Goal: Task Accomplishment & Management: Complete application form

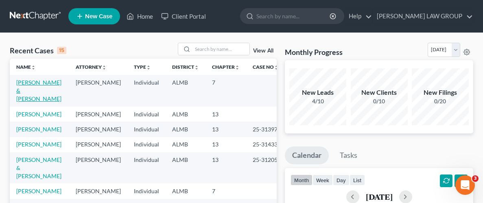
click at [35, 83] on link "[PERSON_NAME] & [PERSON_NAME]" at bounding box center [38, 90] width 45 height 23
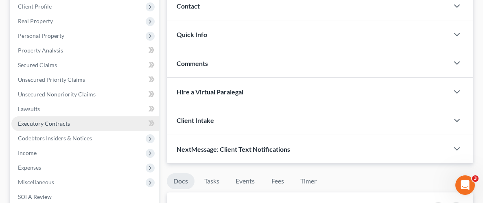
scroll to position [116, 0]
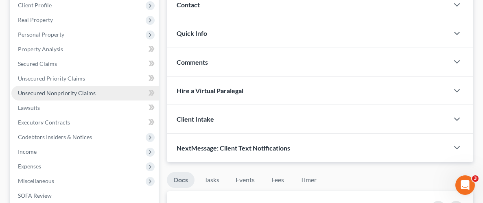
click at [62, 94] on span "Unsecured Nonpriority Claims" at bounding box center [57, 92] width 78 height 7
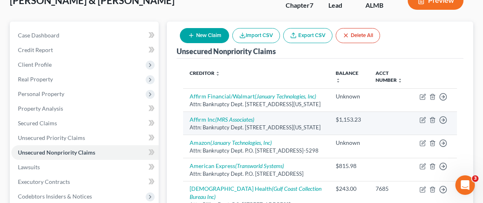
scroll to position [57, 0]
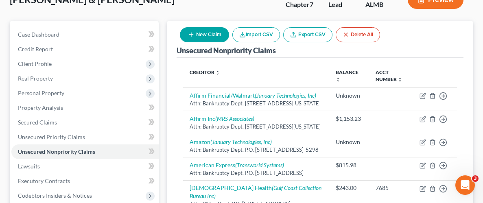
click at [208, 37] on button "New Claim" at bounding box center [204, 34] width 49 height 15
select select "2"
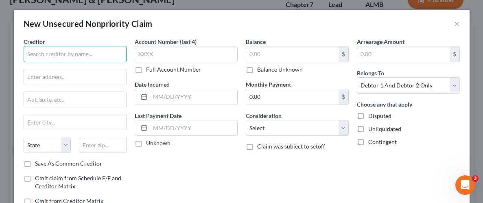
click at [90, 49] on input "text" at bounding box center [75, 54] width 103 height 16
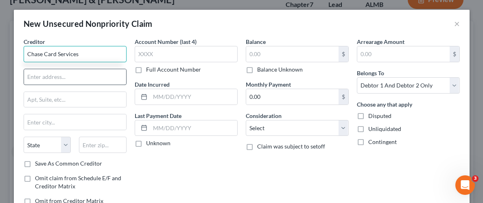
type input "Chase Card Services"
click at [61, 77] on input "text" at bounding box center [75, 76] width 102 height 15
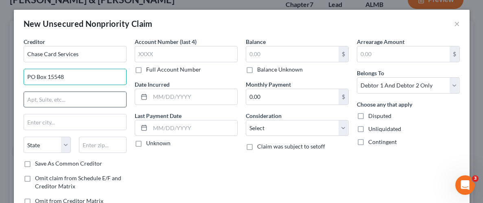
type input "PO Box 15548"
click at [68, 99] on input "text" at bounding box center [75, 99] width 102 height 15
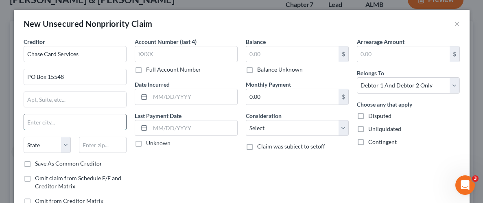
click at [61, 118] on input "text" at bounding box center [75, 121] width 102 height 15
type input "Wilmington"
select select "7"
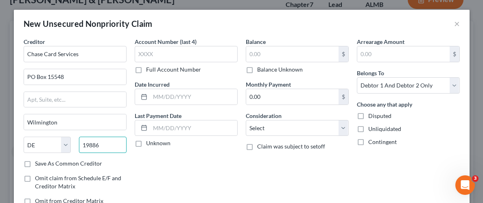
type input "19886"
click at [177, 179] on div "Account Number (last 4) Full Account Number Date Incurred Last Payment Date Unk…" at bounding box center [186, 124] width 111 height 174
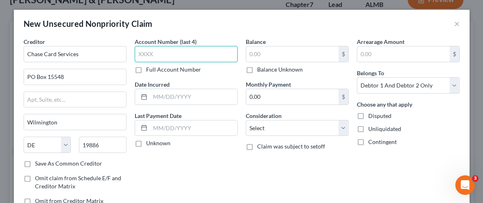
click at [216, 51] on input "text" at bounding box center [186, 54] width 103 height 16
type input "6460"
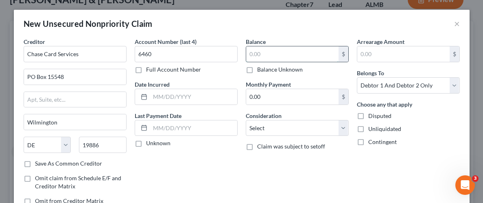
click at [279, 55] on input "text" at bounding box center [292, 53] width 92 height 15
type input "264.00"
click at [368, 129] on label "Unliquidated" at bounding box center [384, 129] width 33 height 8
click at [371, 129] on input "Unliquidated" at bounding box center [373, 127] width 5 height 5
checkbox input "true"
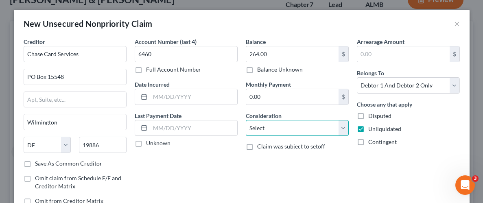
click at [346, 126] on select "Select Cable / Satellite Services Collection Agency Credit Card Debt Debt Couns…" at bounding box center [297, 128] width 103 height 16
select select "2"
click at [246, 120] on select "Select Cable / Satellite Services Collection Agency Credit Card Debt Debt Couns…" at bounding box center [297, 128] width 103 height 16
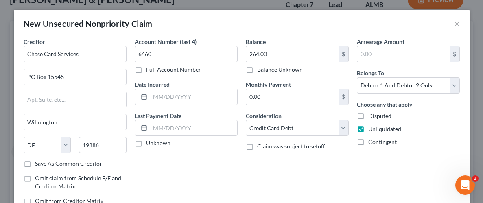
click at [403, 155] on div "Arrearage Amount $ Belongs To * Select Debtor 1 Only Debtor 2 Only Debtor 1 And…" at bounding box center [408, 124] width 111 height 174
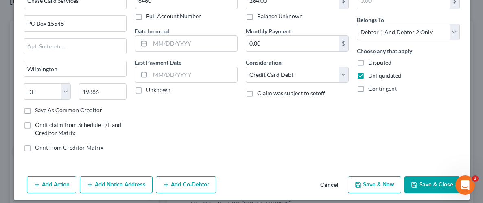
scroll to position [59, 0]
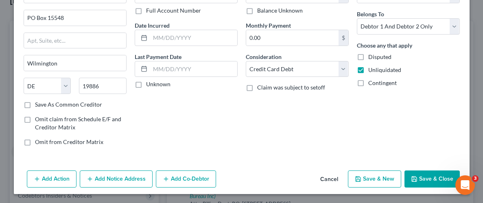
click at [437, 178] on button "Save & Close" at bounding box center [431, 178] width 55 height 17
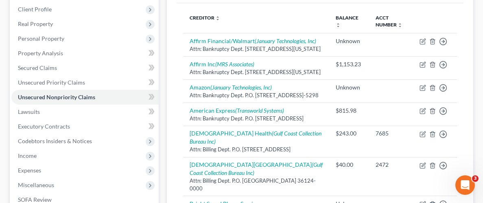
scroll to position [0, 0]
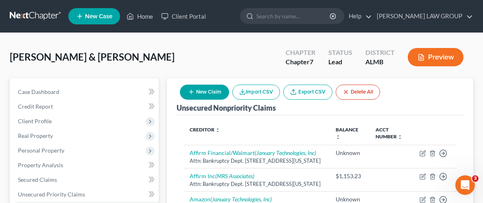
click at [211, 92] on button "New Claim" at bounding box center [204, 92] width 49 height 15
select select "2"
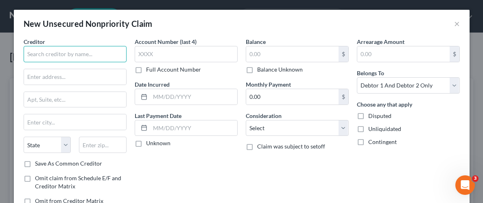
click at [68, 58] on input "text" at bounding box center [75, 54] width 103 height 16
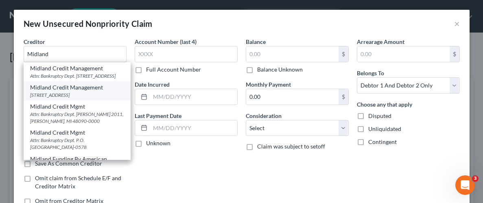
click at [57, 98] on div "[STREET_ADDRESS]" at bounding box center [77, 94] width 94 height 7
type input "Midland Credit Management"
type input "350 Camino Del La Reina"
type input "Suite 100"
type input "[GEOGRAPHIC_DATA]"
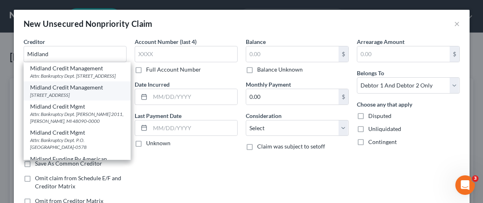
select select "4"
type input "92108"
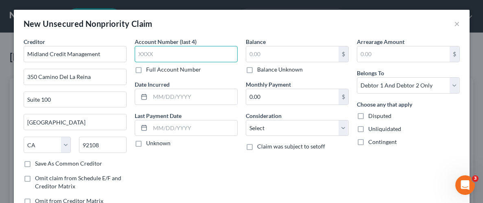
click at [207, 59] on input "text" at bounding box center [186, 54] width 103 height 16
type input "2207"
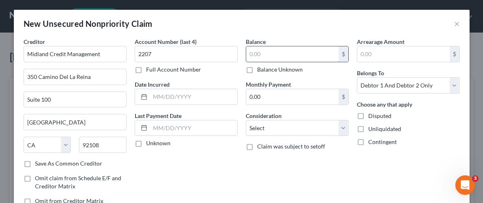
click at [281, 54] on input "text" at bounding box center [292, 53] width 92 height 15
type input "1,146.74"
click at [329, 163] on div "Balance 1,146.74 $ Balance Unknown Balance Undetermined 1,146.74 $ Balance Unkn…" at bounding box center [297, 124] width 111 height 174
click at [368, 127] on label "Unliquidated" at bounding box center [384, 129] width 33 height 8
click at [371, 127] on input "Unliquidated" at bounding box center [373, 127] width 5 height 5
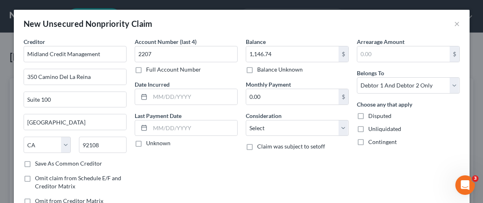
checkbox input "true"
click at [341, 128] on select "Select Cable / Satellite Services Collection Agency Credit Card Debt Debt Couns…" at bounding box center [297, 128] width 103 height 16
select select "2"
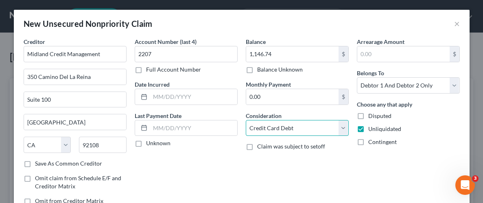
click at [246, 120] on select "Select Cable / Satellite Services Collection Agency Credit Card Debt Debt Couns…" at bounding box center [297, 128] width 103 height 16
click at [339, 169] on div "Balance 1,146.74 $ Balance Unknown Balance Undetermined 1,146.74 $ Balance Unkn…" at bounding box center [297, 124] width 111 height 174
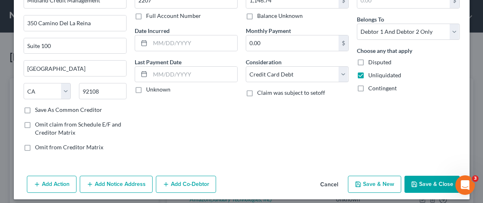
scroll to position [59, 0]
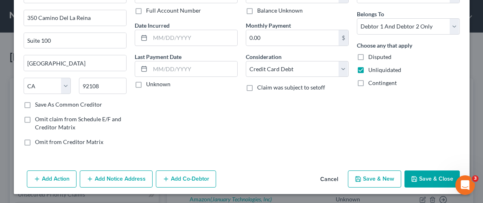
click at [432, 183] on button "Save & Close" at bounding box center [431, 178] width 55 height 17
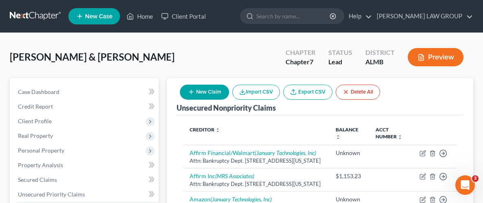
click at [216, 87] on button "New Claim" at bounding box center [204, 92] width 49 height 15
select select "2"
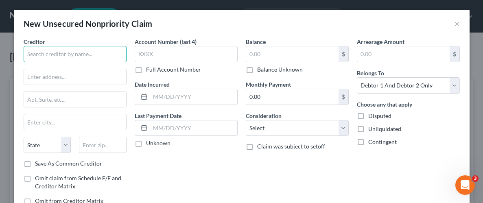
click at [109, 54] on input "text" at bounding box center [75, 54] width 103 height 16
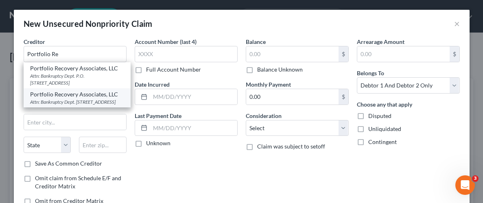
click at [79, 98] on div "Attn: Bankruptcy Dept. [STREET_ADDRESS]" at bounding box center [77, 101] width 94 height 7
type input "Portfolio Recovery Associates, LLC"
type input "Attn: Bankruptcy Dept."
type input "[STREET_ADDRESS]"
type input "[GEOGRAPHIC_DATA]"
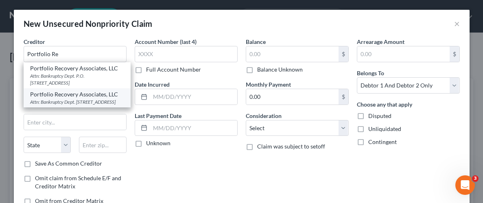
select select "48"
type input "23502"
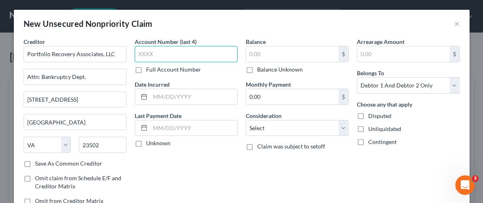
click at [210, 60] on input "text" at bounding box center [186, 54] width 103 height 16
type input "4378"
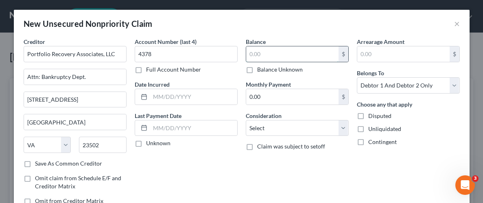
click at [269, 50] on input "text" at bounding box center [292, 53] width 92 height 15
type input "7,760.16"
click at [368, 127] on label "Unliquidated" at bounding box center [384, 129] width 33 height 8
click at [371, 127] on input "Unliquidated" at bounding box center [373, 127] width 5 height 5
checkbox input "true"
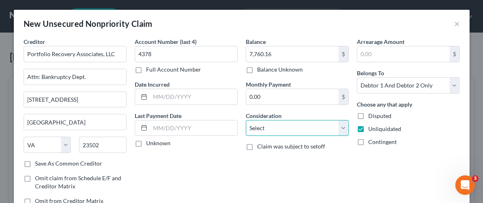
click at [341, 131] on select "Select Cable / Satellite Services Collection Agency Credit Card Debt Debt Couns…" at bounding box center [297, 128] width 103 height 16
select select "2"
click at [246, 120] on select "Select Cable / Satellite Services Collection Agency Credit Card Debt Debt Couns…" at bounding box center [297, 128] width 103 height 16
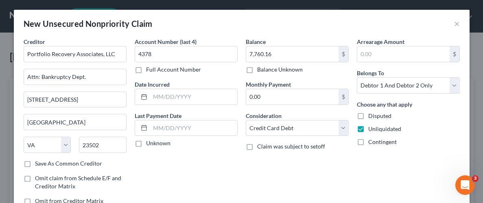
click at [348, 154] on div "Balance 7,760.16 $ Balance Unknown Balance Undetermined 7,760.16 $ Balance Unkn…" at bounding box center [297, 124] width 111 height 174
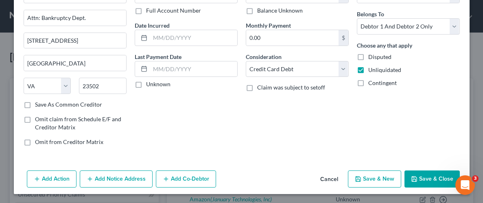
click at [425, 177] on button "Save & Close" at bounding box center [431, 178] width 55 height 17
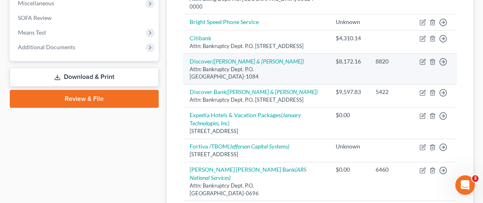
scroll to position [293, 0]
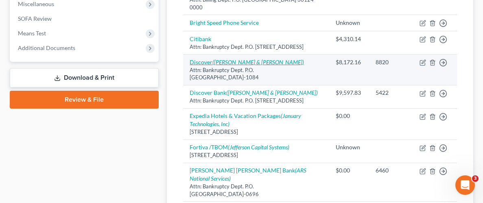
click at [254, 65] on icon "([PERSON_NAME] & [PERSON_NAME])" at bounding box center [257, 62] width 91 height 7
select select "28"
select select "2"
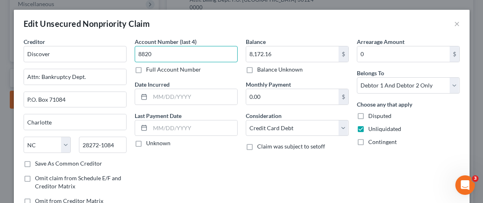
click at [174, 50] on input "8820" at bounding box center [186, 54] width 103 height 16
type input "8826"
click at [226, 168] on div "Account Number (last 4) 8826 Full Account Number Date Incurred Last Payment Dat…" at bounding box center [186, 124] width 111 height 174
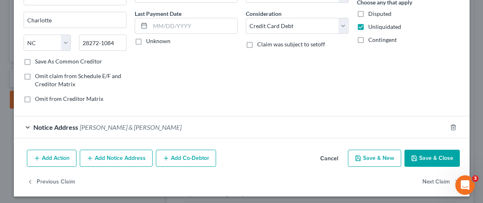
scroll to position [102, 0]
click at [429, 157] on button "Save & Close" at bounding box center [431, 157] width 55 height 17
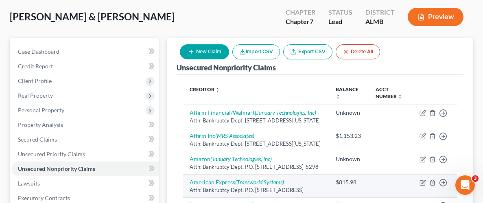
scroll to position [0, 0]
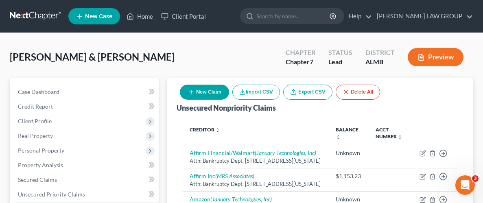
click at [197, 89] on button "New Claim" at bounding box center [204, 92] width 49 height 15
select select "2"
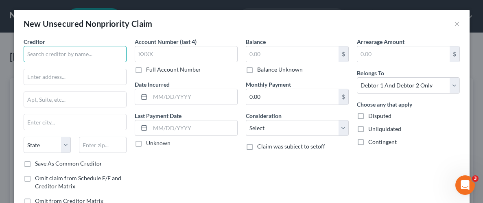
click at [68, 50] on input "text" at bounding box center [75, 54] width 103 height 16
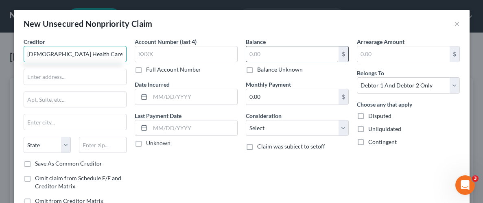
type input "[DEMOGRAPHIC_DATA] Health Care"
click at [265, 57] on input "text" at bounding box center [292, 53] width 92 height 15
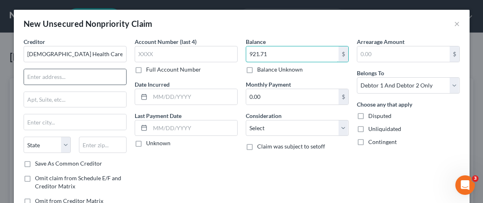
type input "921.71"
click at [67, 76] on input "text" at bounding box center [75, 76] width 102 height 15
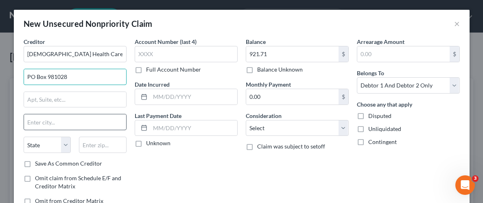
type input "PO Box 981028"
click at [76, 128] on input "text" at bounding box center [75, 121] width 102 height 15
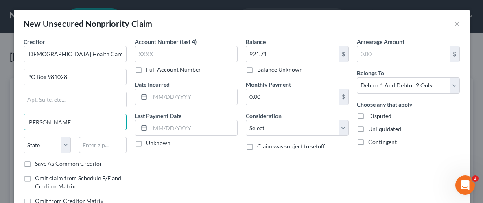
type input "[GEOGRAPHIC_DATA]"
click at [96, 146] on input "text" at bounding box center [103, 145] width 48 height 16
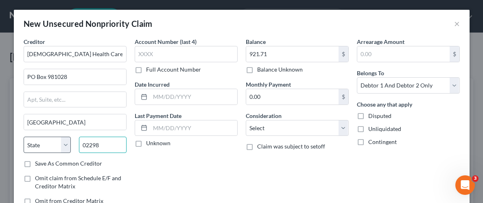
type input "02298"
click at [66, 145] on select "State [US_STATE] AK AR AZ CA CO CT DE DC [GEOGRAPHIC_DATA] [GEOGRAPHIC_DATA] GU…" at bounding box center [48, 145] width 48 height 16
click at [163, 174] on div "Account Number (last 4) Full Account Number Date Incurred Last Payment Date Unk…" at bounding box center [186, 124] width 111 height 174
click at [67, 145] on select "State [US_STATE] AK AR AZ CA CO CT DE DC [GEOGRAPHIC_DATA] [GEOGRAPHIC_DATA] GU…" at bounding box center [48, 145] width 48 height 16
select select "22"
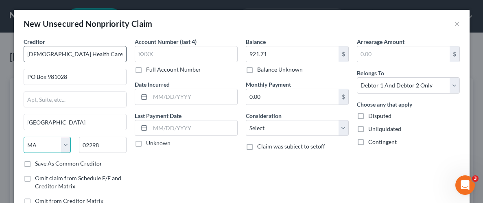
click at [24, 137] on select "State [US_STATE] AK AR AZ CA CO CT DE DC [GEOGRAPHIC_DATA] [GEOGRAPHIC_DATA] GU…" at bounding box center [48, 145] width 48 height 16
click at [200, 157] on div "Account Number (last 4) Full Account Number Date Incurred Last Payment Date Unk…" at bounding box center [186, 124] width 111 height 174
click at [416, 155] on div "Arrearage Amount $ Belongs To * Select Debtor 1 Only Debtor 2 Only Debtor 1 And…" at bounding box center [408, 124] width 111 height 174
click at [368, 129] on label "Unliquidated" at bounding box center [384, 129] width 33 height 8
click at [371, 129] on input "Unliquidated" at bounding box center [373, 127] width 5 height 5
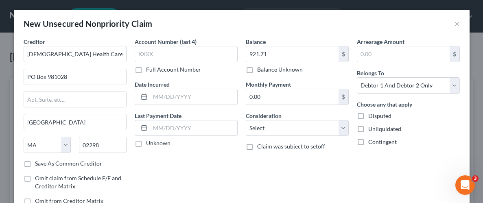
checkbox input "true"
click at [342, 126] on select "Select Cable / Satellite Services Collection Agency Credit Card Debt Debt Couns…" at bounding box center [297, 128] width 103 height 16
select select "9"
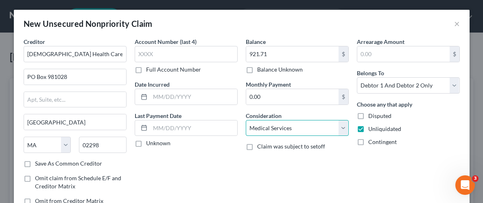
click at [246, 120] on select "Select Cable / Satellite Services Collection Agency Credit Card Debt Debt Couns…" at bounding box center [297, 128] width 103 height 16
click at [360, 157] on div "Arrearage Amount $ Belongs To * Select Debtor 1 Only Debtor 2 Only Debtor 1 And…" at bounding box center [408, 124] width 111 height 174
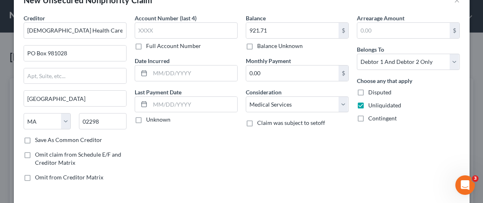
scroll to position [59, 0]
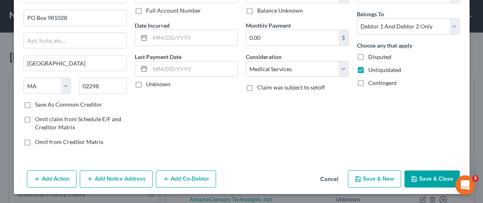
click at [426, 171] on button "Save & Close" at bounding box center [431, 178] width 55 height 17
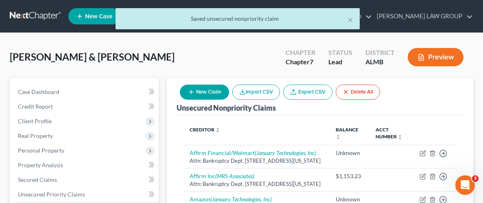
click at [210, 98] on button "New Claim" at bounding box center [204, 92] width 49 height 15
select select "2"
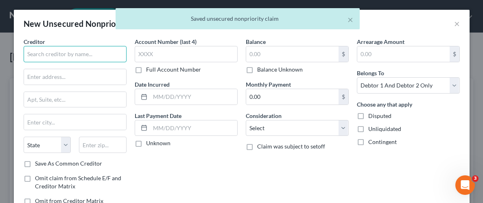
click at [108, 55] on input "text" at bounding box center [75, 54] width 103 height 16
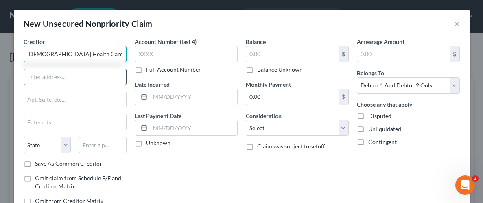
type input "[DEMOGRAPHIC_DATA] Health Care"
click at [102, 74] on input "text" at bounding box center [75, 76] width 102 height 15
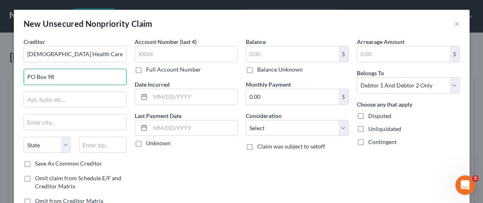
type input "PO Box 981028"
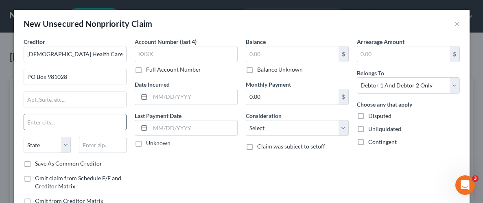
click at [81, 128] on input "text" at bounding box center [75, 121] width 102 height 15
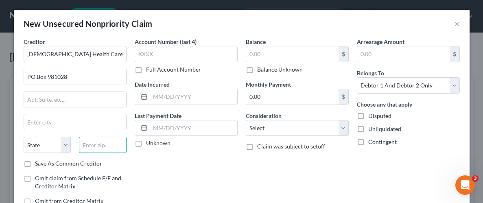
click at [104, 145] on input "text" at bounding box center [103, 145] width 48 height 16
type input "02298"
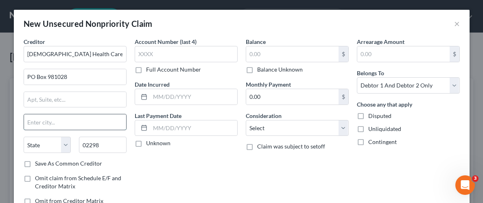
click at [81, 128] on input "text" at bounding box center [75, 121] width 102 height 15
click at [67, 124] on input "text" at bounding box center [75, 121] width 102 height 15
type input "[GEOGRAPHIC_DATA]"
click at [64, 146] on select "State [US_STATE] AK AR AZ CA CO CT DE DC [GEOGRAPHIC_DATA] [GEOGRAPHIC_DATA] GU…" at bounding box center [48, 145] width 48 height 16
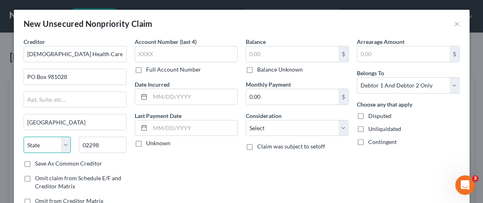
select select "22"
click at [24, 137] on select "State [US_STATE] AK AR AZ CA CO CT DE DC [GEOGRAPHIC_DATA] [GEOGRAPHIC_DATA] GU…" at bounding box center [48, 145] width 48 height 16
click at [237, 171] on div "Account Number (last 4) Full Account Number Date Incurred Last Payment Date Unk…" at bounding box center [186, 124] width 111 height 174
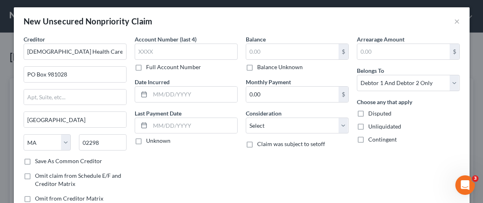
scroll to position [0, 0]
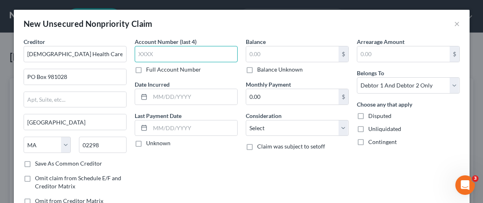
click at [171, 49] on input "text" at bounding box center [186, 54] width 103 height 16
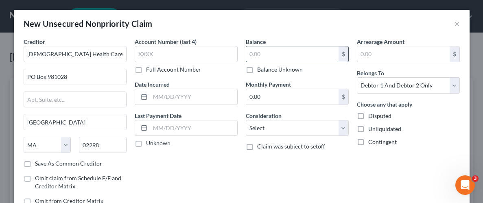
click at [261, 55] on input "text" at bounding box center [292, 53] width 92 height 15
type input "876.17"
click at [368, 130] on label "Unliquidated" at bounding box center [384, 129] width 33 height 8
click at [371, 130] on input "Unliquidated" at bounding box center [373, 127] width 5 height 5
checkbox input "true"
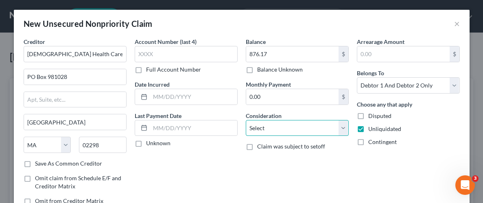
click at [340, 128] on select "Select Cable / Satellite Services Collection Agency Credit Card Debt Debt Couns…" at bounding box center [297, 128] width 103 height 16
select select "9"
click at [246, 120] on select "Select Cable / Satellite Services Collection Agency Credit Card Debt Debt Couns…" at bounding box center [297, 128] width 103 height 16
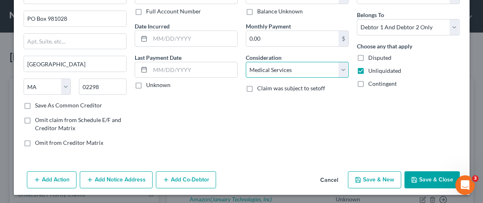
scroll to position [59, 0]
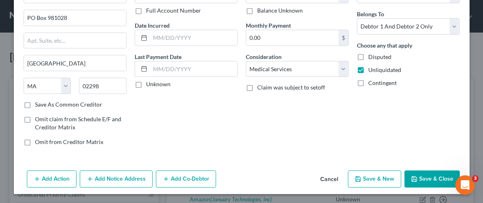
click at [438, 175] on button "Save & Close" at bounding box center [431, 178] width 55 height 17
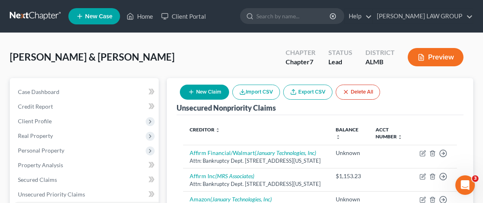
click at [207, 86] on button "New Claim" at bounding box center [204, 92] width 49 height 15
select select "2"
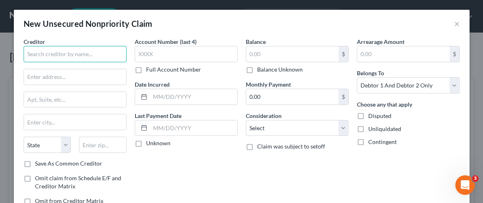
click at [48, 53] on input "text" at bounding box center [75, 54] width 103 height 16
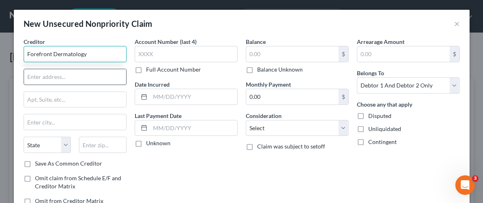
type input "Forefront Dermatology"
click at [53, 80] on input "text" at bounding box center [75, 76] width 102 height 15
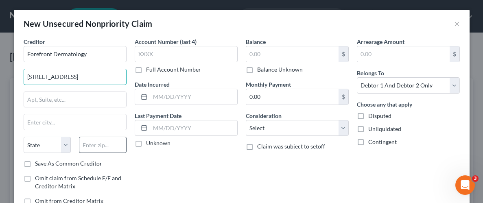
type input "[STREET_ADDRESS]"
click at [112, 143] on input "text" at bounding box center [103, 145] width 48 height 16
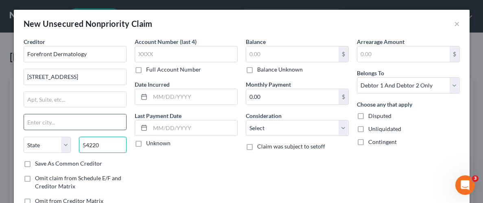
type input "54220"
click at [69, 126] on input "text" at bounding box center [75, 121] width 102 height 15
type input "Manitowoc"
select select "52"
click at [247, 169] on div "Balance $ Balance Unknown Balance Undetermined $ Balance Unknown Monthly Paymen…" at bounding box center [297, 124] width 111 height 174
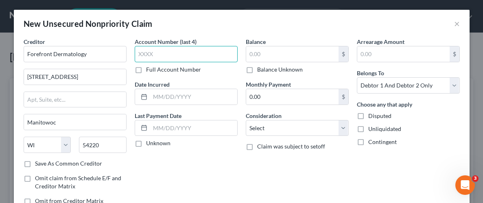
click at [195, 60] on input "text" at bounding box center [186, 54] width 103 height 16
type input "9104"
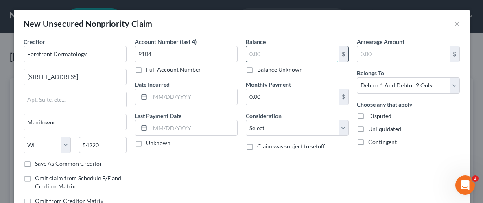
click at [312, 54] on input "text" at bounding box center [292, 53] width 92 height 15
type input "28.06"
click at [368, 128] on label "Unliquidated" at bounding box center [384, 129] width 33 height 8
click at [371, 128] on input "Unliquidated" at bounding box center [373, 127] width 5 height 5
checkbox input "true"
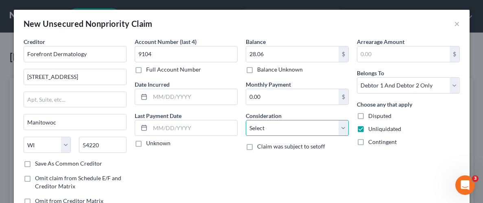
click at [340, 128] on select "Select Cable / Satellite Services Collection Agency Credit Card Debt Debt Couns…" at bounding box center [297, 128] width 103 height 16
select select "9"
click at [246, 120] on select "Select Cable / Satellite Services Collection Agency Credit Card Debt Debt Couns…" at bounding box center [297, 128] width 103 height 16
click at [416, 168] on div "Arrearage Amount $ Belongs To * Select Debtor 1 Only Debtor 2 Only Debtor 1 And…" at bounding box center [408, 124] width 111 height 174
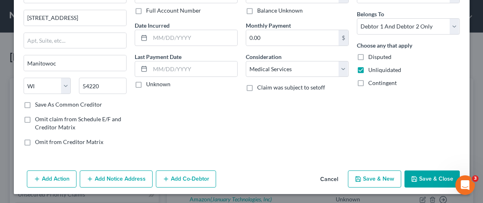
click at [429, 178] on button "Save & Close" at bounding box center [431, 178] width 55 height 17
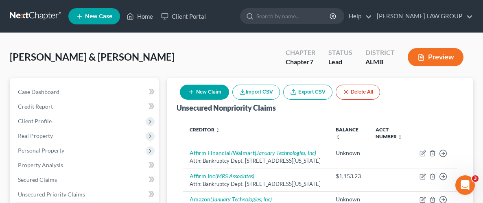
click at [192, 98] on button "New Claim" at bounding box center [204, 92] width 49 height 15
select select "2"
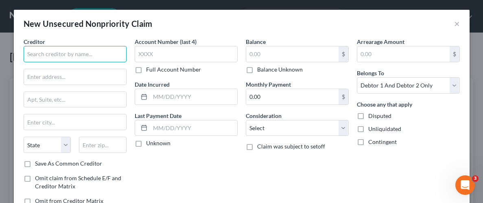
click at [101, 54] on input "text" at bounding box center [75, 54] width 103 height 16
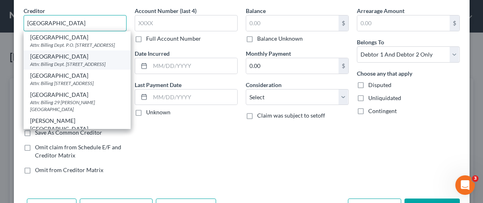
scroll to position [0, 0]
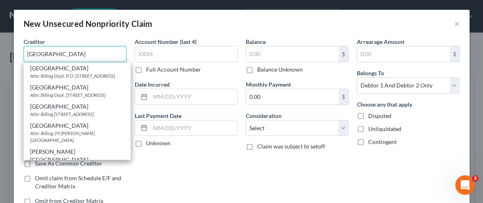
click at [102, 57] on input "[GEOGRAPHIC_DATA]" at bounding box center [75, 54] width 103 height 16
type input "[GEOGRAPHIC_DATA]"
click at [161, 174] on div "Account Number (last 4) Full Account Number Date Incurred Last Payment Date Unk…" at bounding box center [186, 124] width 111 height 174
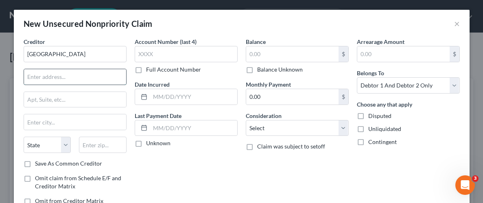
click at [78, 82] on input "text" at bounding box center [75, 76] width 102 height 15
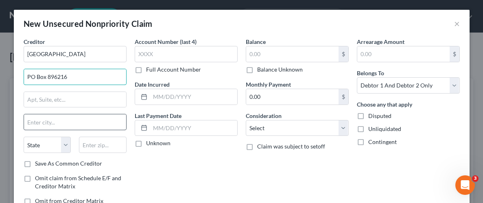
type input "PO Box 896216"
click at [68, 118] on input "text" at bounding box center [75, 121] width 102 height 15
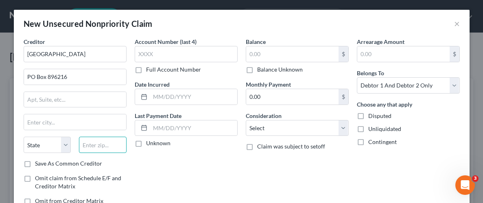
click at [95, 146] on input "text" at bounding box center [103, 145] width 48 height 16
type input "28289"
click at [159, 172] on div "Account Number (last 4) Full Account Number Date Incurred Last Payment Date Unk…" at bounding box center [186, 124] width 111 height 174
type input "Charlotte"
select select "28"
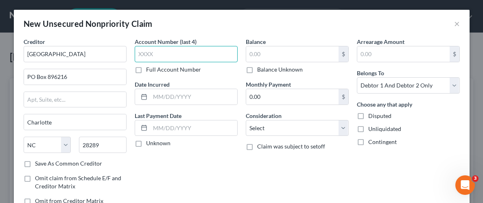
click at [207, 51] on input "text" at bounding box center [186, 54] width 103 height 16
type input "1191"
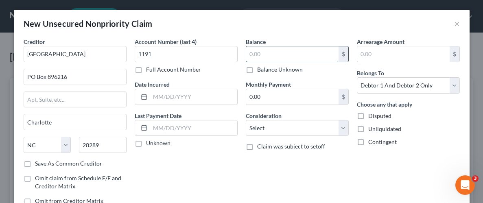
click at [295, 52] on input "text" at bounding box center [292, 53] width 92 height 15
type input "813.89"
click at [368, 130] on label "Unliquidated" at bounding box center [384, 129] width 33 height 8
click at [371, 130] on input "Unliquidated" at bounding box center [373, 127] width 5 height 5
checkbox input "true"
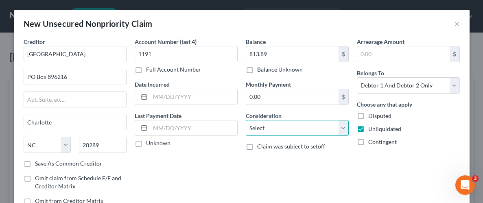
click at [346, 129] on select "Select Cable / Satellite Services Collection Agency Credit Card Debt Debt Couns…" at bounding box center [297, 128] width 103 height 16
select select "9"
click at [246, 120] on select "Select Cable / Satellite Services Collection Agency Credit Card Debt Debt Couns…" at bounding box center [297, 128] width 103 height 16
click at [307, 183] on div "Balance 813.89 $ Balance Unknown Balance Undetermined 813.89 $ Balance Unknown …" at bounding box center [297, 124] width 111 height 174
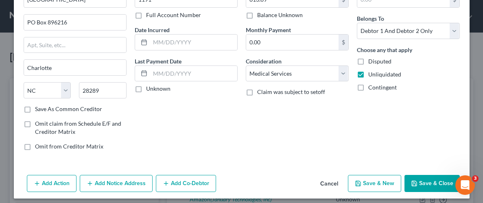
scroll to position [59, 0]
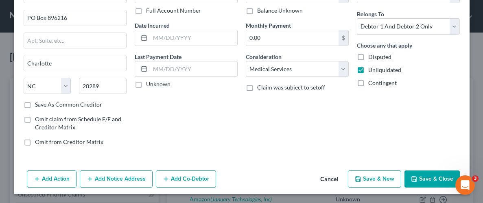
click at [422, 175] on button "Save & Close" at bounding box center [431, 178] width 55 height 17
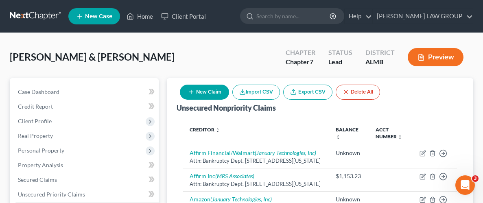
click at [210, 95] on button "New Claim" at bounding box center [204, 92] width 49 height 15
select select "2"
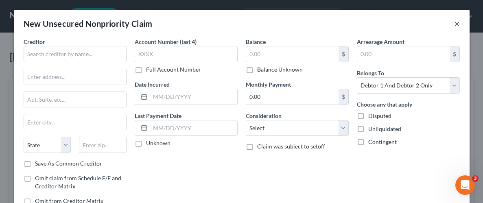
click at [454, 24] on button "×" at bounding box center [457, 24] width 6 height 10
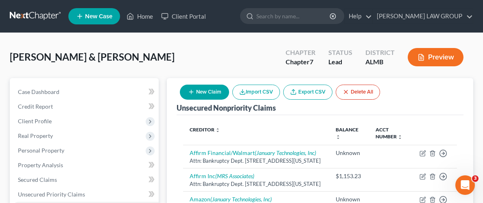
click at [207, 94] on button "New Claim" at bounding box center [204, 92] width 49 height 15
select select "2"
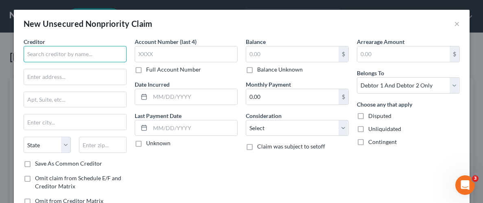
click at [76, 55] on input "text" at bounding box center [75, 54] width 103 height 16
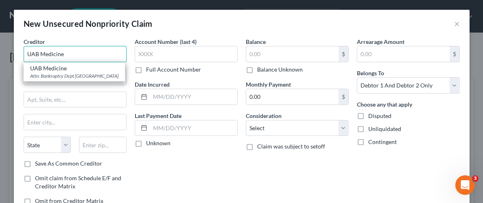
type input "UAB Medicine"
click at [132, 170] on div "Account Number (last 4) Full Account Number Date Incurred Last Payment Date Unk…" at bounding box center [186, 124] width 111 height 174
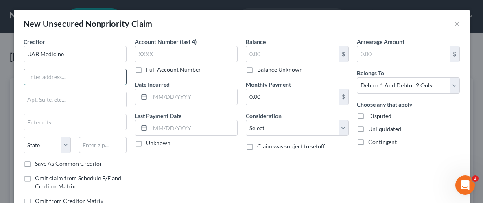
click at [65, 78] on input "text" at bounding box center [75, 76] width 102 height 15
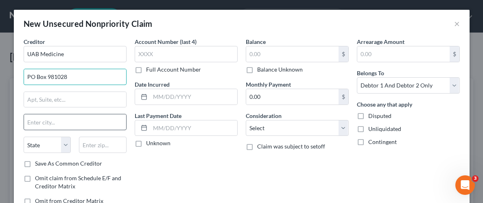
type input "PO Box 981028"
click at [69, 120] on input "text" at bounding box center [75, 121] width 102 height 15
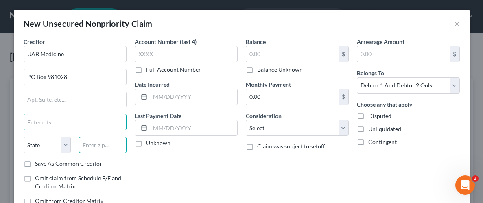
click at [105, 148] on input "text" at bounding box center [103, 145] width 48 height 16
type input "02298"
click at [83, 122] on input "text" at bounding box center [75, 121] width 102 height 15
type input "[GEOGRAPHIC_DATA]"
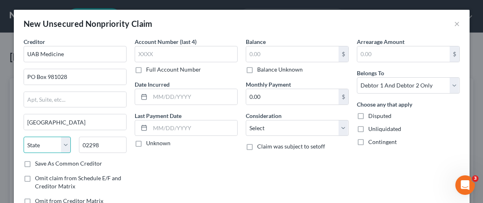
click at [56, 143] on select "State [US_STATE] AK AR AZ CA CO CT DE DC [GEOGRAPHIC_DATA] [GEOGRAPHIC_DATA] GU…" at bounding box center [48, 145] width 48 height 16
select select "22"
click at [24, 137] on select "State [US_STATE] AK AR AZ CA CO CT DE DC [GEOGRAPHIC_DATA] [GEOGRAPHIC_DATA] GU…" at bounding box center [48, 145] width 48 height 16
click at [256, 57] on input "text" at bounding box center [292, 53] width 92 height 15
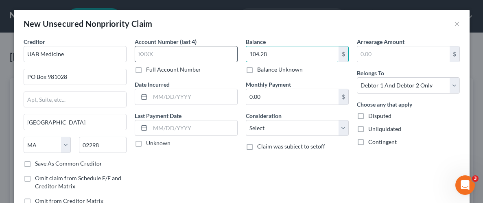
type input "104.28"
click at [206, 51] on input "text" at bounding box center [186, 54] width 103 height 16
type input "0867"
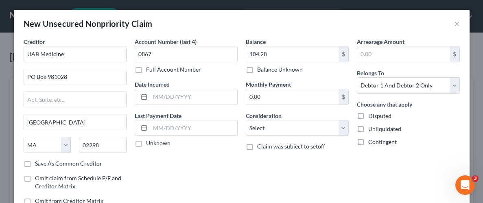
click at [238, 164] on div "Account Number (last 4) 0867 Full Account Number Date Incurred Last Payment Dat…" at bounding box center [186, 124] width 111 height 174
click at [368, 128] on label "Unliquidated" at bounding box center [384, 129] width 33 height 8
click at [371, 128] on input "Unliquidated" at bounding box center [373, 127] width 5 height 5
checkbox input "true"
click at [346, 128] on select "Select Cable / Satellite Services Collection Agency Credit Card Debt Debt Couns…" at bounding box center [297, 128] width 103 height 16
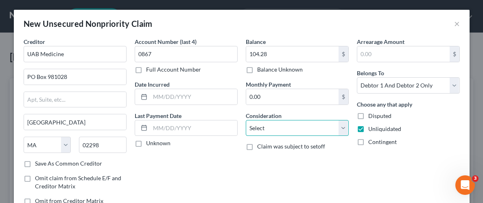
select select "9"
click at [246, 120] on select "Select Cable / Satellite Services Collection Agency Credit Card Debt Debt Couns…" at bounding box center [297, 128] width 103 height 16
click at [298, 168] on div "Balance 104.28 $ Balance Unknown Balance Undetermined 104.28 $ Balance Unknown …" at bounding box center [297, 124] width 111 height 174
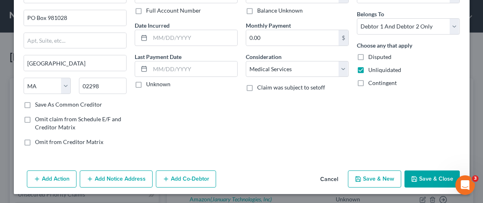
click at [418, 180] on button "Save & Close" at bounding box center [431, 178] width 55 height 17
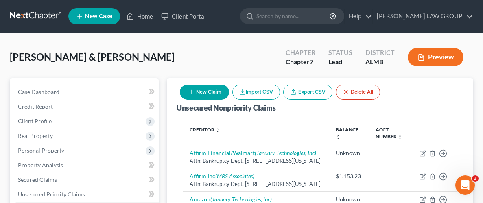
click at [205, 93] on button "New Claim" at bounding box center [204, 92] width 49 height 15
select select "2"
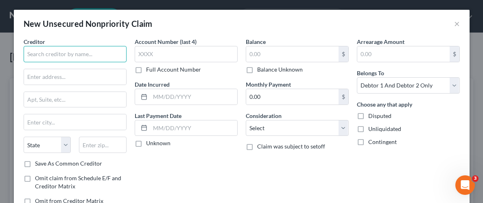
click at [117, 55] on input "text" at bounding box center [75, 54] width 103 height 16
type input "Regional Medical Clinic"
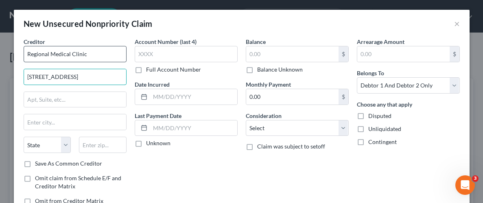
type input "[STREET_ADDRESS]"
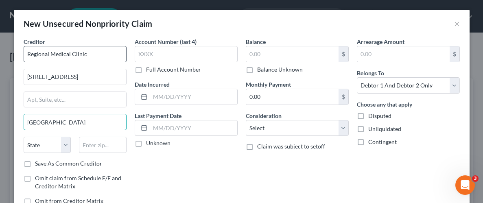
type input "[GEOGRAPHIC_DATA]"
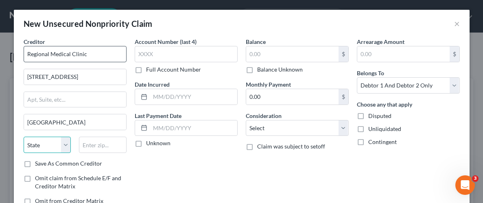
select select "0"
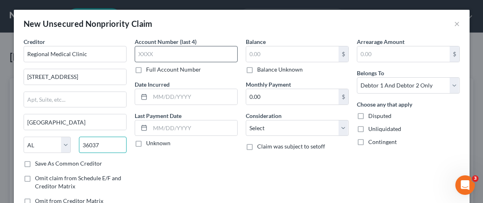
type input "36037"
click at [190, 52] on input "text" at bounding box center [186, 54] width 103 height 16
click at [146, 69] on label "Full Account Number" at bounding box center [173, 69] width 55 height 8
click at [149, 69] on input "Full Account Number" at bounding box center [151, 67] width 5 height 5
click at [169, 48] on input "text" at bounding box center [186, 54] width 103 height 16
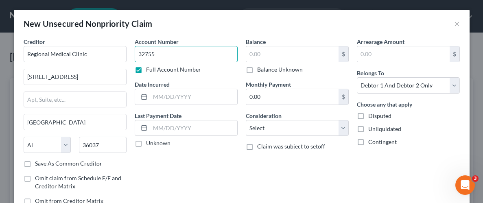
type input "32755"
click at [216, 154] on div "Account Number 32755 Full Account Number Date Incurred Last Payment Date Unknown" at bounding box center [186, 124] width 111 height 174
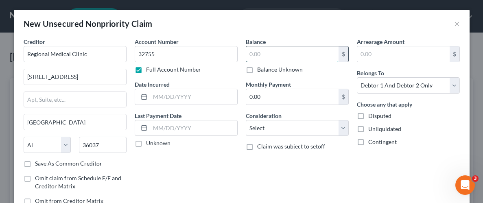
click at [272, 55] on input "text" at bounding box center [292, 53] width 92 height 15
type input "58.32"
click at [320, 164] on div "Balance 58.32 $ Balance Unknown Balance Undetermined 58.32 $ Balance Unknown Mo…" at bounding box center [297, 124] width 111 height 174
click at [368, 126] on label "Unliquidated" at bounding box center [384, 129] width 33 height 8
click at [371, 126] on input "Unliquidated" at bounding box center [373, 127] width 5 height 5
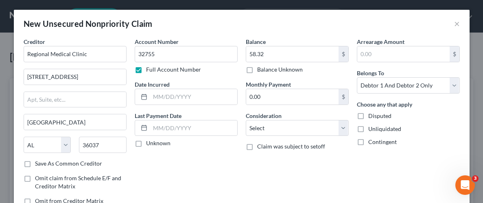
checkbox input "true"
click at [340, 126] on select "Select Cable / Satellite Services Collection Agency Credit Card Debt Debt Couns…" at bounding box center [297, 128] width 103 height 16
select select "9"
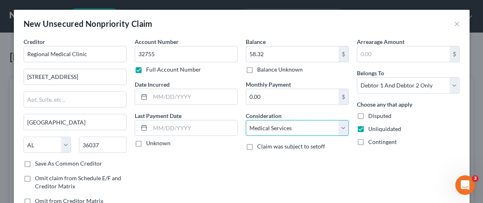
click at [246, 120] on select "Select Cable / Satellite Services Collection Agency Credit Card Debt Debt Couns…" at bounding box center [297, 128] width 103 height 16
click at [325, 167] on div "Balance 58.32 $ Balance Unknown Balance Undetermined 58.32 $ Balance Unknown Mo…" at bounding box center [297, 124] width 111 height 174
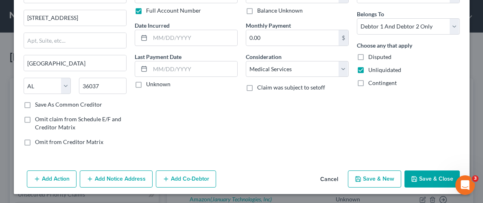
click at [431, 181] on button "Save & Close" at bounding box center [431, 178] width 55 height 17
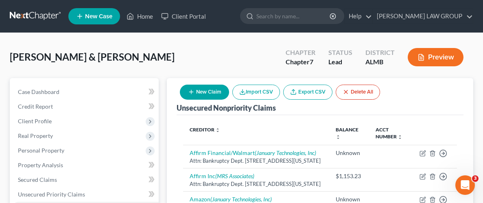
click at [189, 92] on icon "button" at bounding box center [191, 92] width 7 height 7
select select "2"
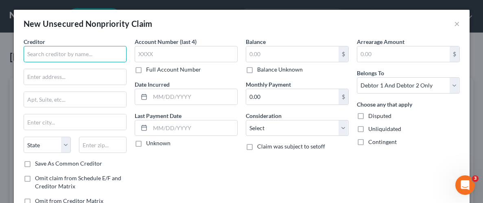
click at [108, 57] on input "text" at bounding box center [75, 54] width 103 height 16
click at [61, 54] on input "Rural Health Program Inc" at bounding box center [75, 54] width 103 height 16
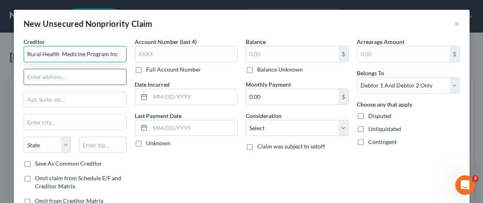
type input "Rural Health Medicine Program Inc"
click at [52, 71] on input "text" at bounding box center [75, 76] width 102 height 15
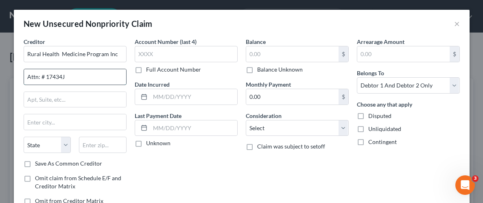
type input "Attn: # 17434J"
type input "PO Box 14000"
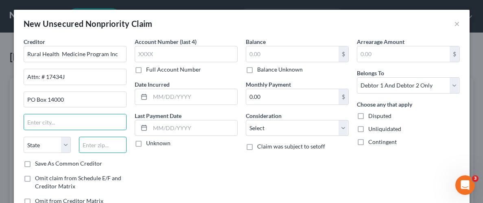
click at [102, 142] on input "text" at bounding box center [103, 145] width 48 height 16
type input "04915"
click at [77, 123] on input "text" at bounding box center [75, 121] width 102 height 15
type input "[GEOGRAPHIC_DATA]"
select select "20"
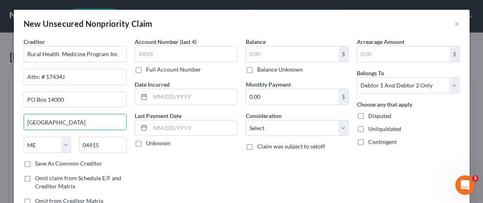
click at [247, 183] on div "Balance $ Balance Unknown Balance Undetermined $ Balance Unknown Monthly Paymen…" at bounding box center [297, 124] width 111 height 174
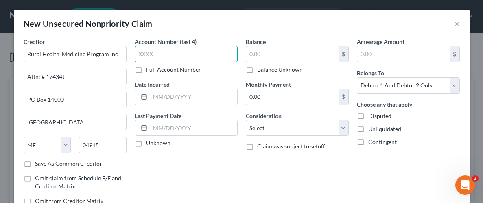
click at [207, 52] on input "text" at bounding box center [186, 54] width 103 height 16
type input "3116"
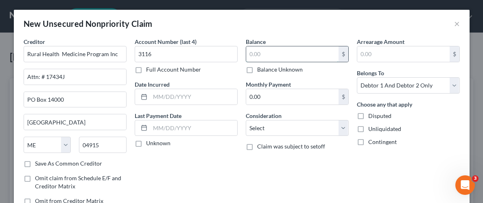
click at [303, 54] on input "text" at bounding box center [292, 53] width 92 height 15
type input "36.72"
click at [368, 132] on label "Unliquidated" at bounding box center [384, 129] width 33 height 8
click at [371, 130] on input "Unliquidated" at bounding box center [373, 127] width 5 height 5
checkbox input "true"
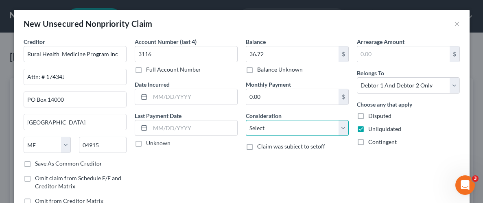
click at [345, 130] on select "Select Cable / Satellite Services Collection Agency Credit Card Debt Debt Couns…" at bounding box center [297, 128] width 103 height 16
select select "9"
click at [246, 120] on select "Select Cable / Satellite Services Collection Agency Credit Card Debt Debt Couns…" at bounding box center [297, 128] width 103 height 16
click at [336, 181] on div "Balance 36.72 $ Balance Unknown Balance Undetermined 36.72 $ Balance Unknown Mo…" at bounding box center [297, 124] width 111 height 174
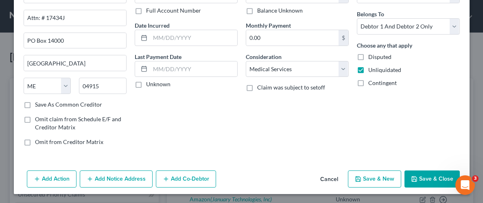
click at [441, 179] on button "Save & Close" at bounding box center [431, 178] width 55 height 17
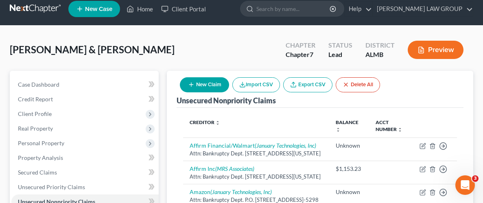
scroll to position [0, 0]
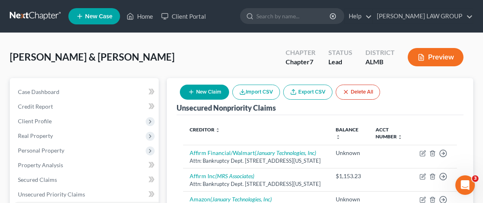
click at [211, 94] on button "New Claim" at bounding box center [204, 92] width 49 height 15
select select "2"
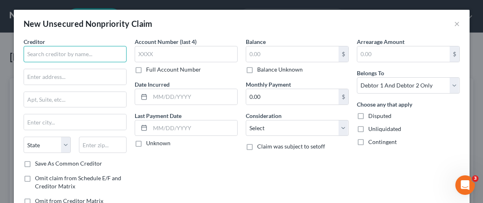
click at [95, 55] on input "text" at bounding box center [75, 54] width 103 height 16
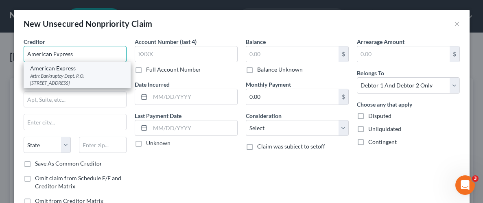
type input "American Express"
click at [46, 73] on div "Attn: Bankruptcy Dept. P.O. [STREET_ADDRESS]" at bounding box center [77, 79] width 94 height 14
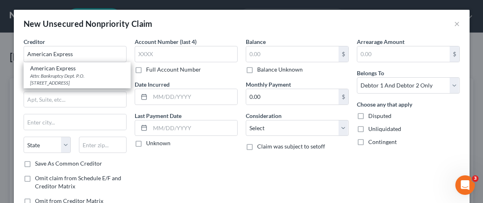
type input "Attn: Bankruptcy Dept."
type input "P.O. Box 981537"
type input "[GEOGRAPHIC_DATA]"
select select "45"
type input "79998"
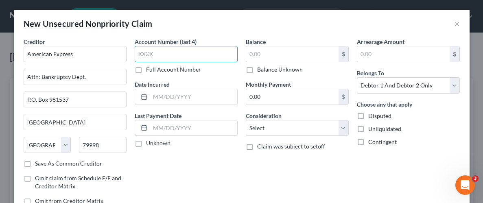
click at [220, 54] on input "text" at bounding box center [186, 54] width 103 height 16
type input "1001"
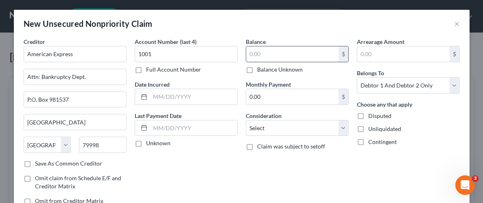
click at [290, 50] on input "text" at bounding box center [292, 53] width 92 height 15
type input "2,113.98"
click at [368, 127] on label "Unliquidated" at bounding box center [384, 129] width 33 height 8
click at [371, 127] on input "Unliquidated" at bounding box center [373, 127] width 5 height 5
checkbox input "true"
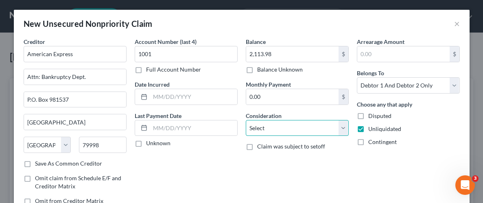
click at [344, 128] on select "Select Cable / Satellite Services Collection Agency Credit Card Debt Debt Couns…" at bounding box center [297, 128] width 103 height 16
select select "2"
click at [246, 120] on select "Select Cable / Satellite Services Collection Agency Credit Card Debt Debt Couns…" at bounding box center [297, 128] width 103 height 16
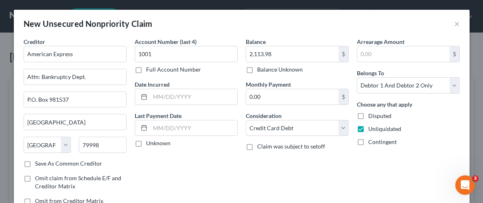
click at [231, 165] on div "Account Number (last 4) 1001 Full Account Number Date Incurred Last Payment Dat…" at bounding box center [186, 124] width 111 height 174
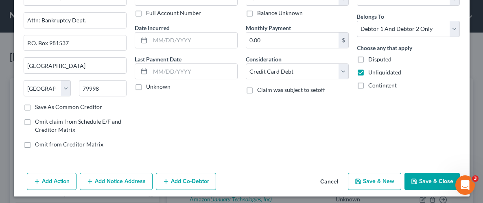
scroll to position [59, 0]
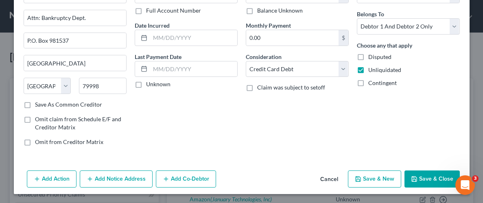
click at [110, 185] on button "Add Notice Address" at bounding box center [116, 178] width 73 height 17
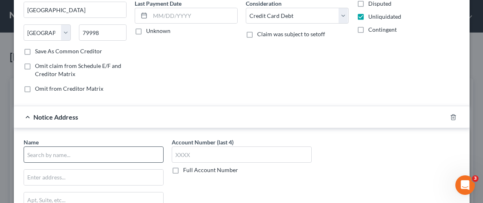
scroll to position [113, 0]
click at [113, 152] on input "text" at bounding box center [94, 154] width 140 height 16
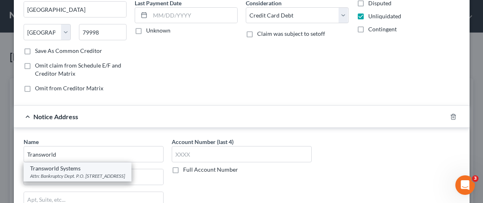
click at [79, 172] on div "Attn: Bankruptcy Dept. P.O. [STREET_ADDRESS]" at bounding box center [77, 175] width 95 height 7
type input "Transworld Systems"
type input "Attn: Bankruptcy Dept."
type input "P.O. Box 17205"
type input "Wilmington"
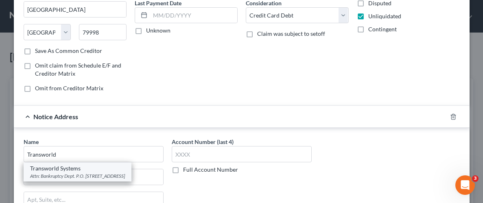
select select "7"
type input "19850-0000"
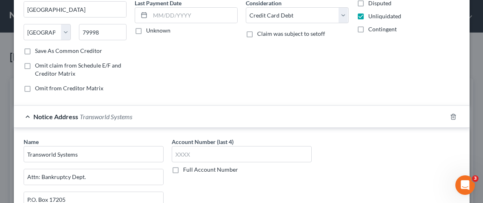
click at [295, 168] on div "Full Account Number" at bounding box center [242, 169] width 140 height 8
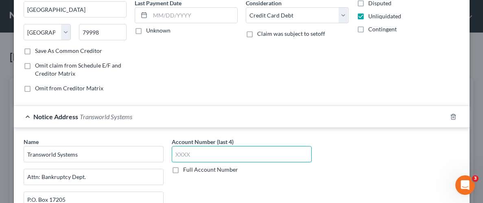
click at [259, 155] on input "text" at bounding box center [242, 154] width 140 height 16
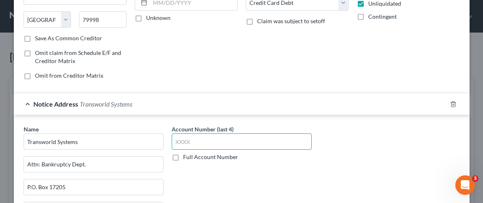
scroll to position [126, 0]
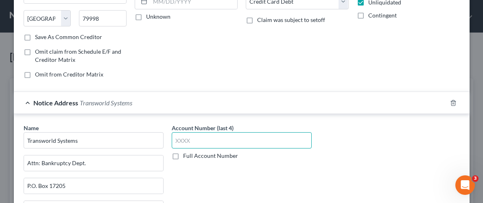
click at [231, 139] on input "text" at bounding box center [242, 140] width 140 height 16
type input "1001"
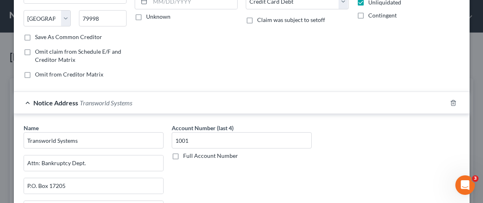
click at [350, 149] on div "Name * Transworld Systems Attn: Bankruptcy Dept. P.O. [GEOGRAPHIC_DATA] [US_STA…" at bounding box center [242, 192] width 444 height 137
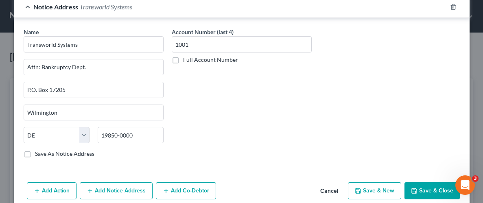
scroll to position [233, 0]
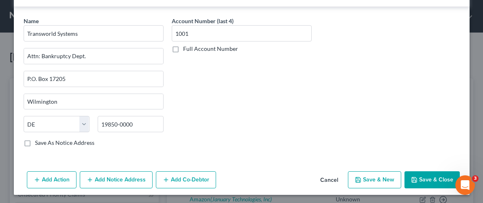
click at [420, 180] on button "Save & Close" at bounding box center [431, 179] width 55 height 17
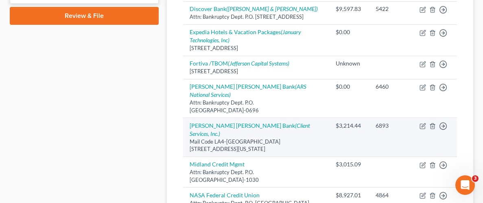
scroll to position [382, 0]
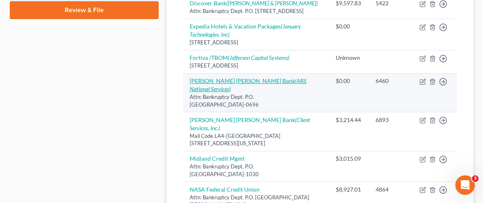
click at [235, 92] on link "[PERSON_NAME] [PERSON_NAME] Bank (ARS National Services)" at bounding box center [247, 84] width 117 height 15
select select "36"
select select "2"
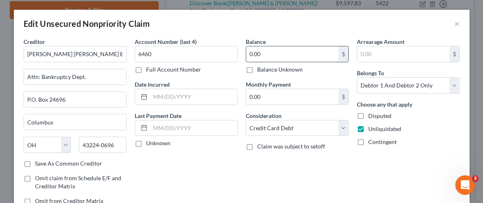
click at [299, 57] on input "0.00" at bounding box center [292, 53] width 92 height 15
type input "4,262.12"
click at [331, 177] on div "Balance 4,262.12 $ Balance Unknown Balance Undetermined 4,262.12 $ Balance Unkn…" at bounding box center [297, 124] width 111 height 174
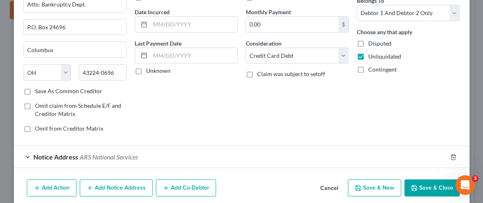
scroll to position [73, 0]
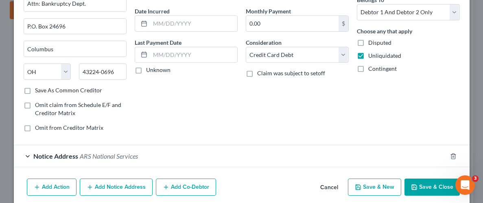
click at [431, 185] on button "Save & Close" at bounding box center [431, 187] width 55 height 17
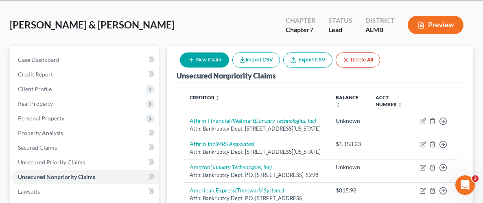
scroll to position [27, 0]
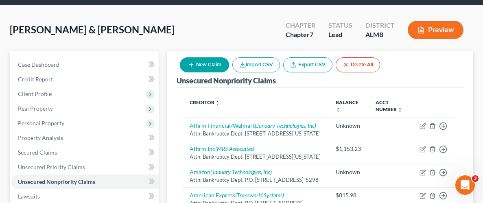
click at [207, 59] on button "New Claim" at bounding box center [204, 64] width 49 height 15
select select "2"
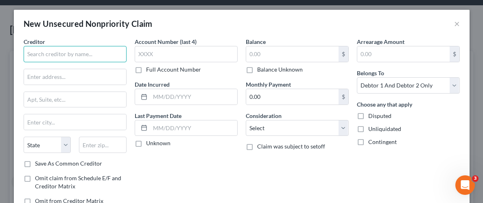
click at [90, 50] on input "text" at bounding box center [75, 54] width 103 height 16
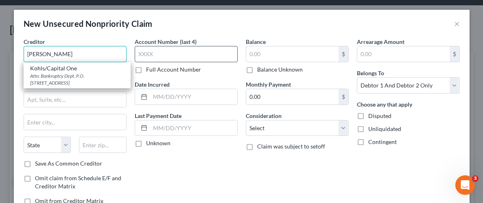
type input "[PERSON_NAME]"
click at [172, 54] on input "text" at bounding box center [186, 54] width 103 height 16
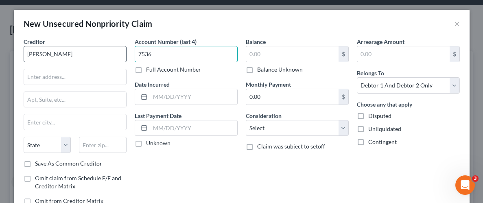
type input "7536"
click at [95, 49] on input "[PERSON_NAME]" at bounding box center [75, 54] width 103 height 16
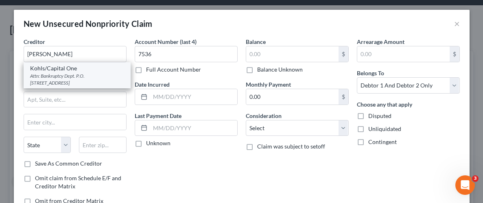
click at [46, 70] on div "Kohls/Capital One" at bounding box center [77, 68] width 94 height 8
type input "Kohls/Capital One"
type input "Attn: Bankruptcy Dept."
type input "P.O. Box 2983"
type input "[GEOGRAPHIC_DATA]"
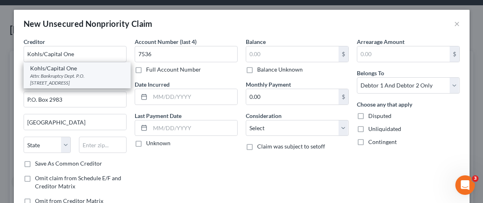
select select "52"
type input "53201-2983"
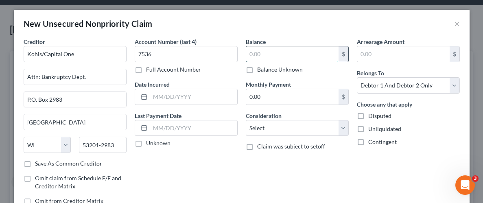
click at [271, 57] on input "text" at bounding box center [292, 53] width 92 height 15
type input "1,272.67"
click at [368, 130] on label "Unliquidated" at bounding box center [384, 129] width 33 height 8
click at [371, 130] on input "Unliquidated" at bounding box center [373, 127] width 5 height 5
checkbox input "true"
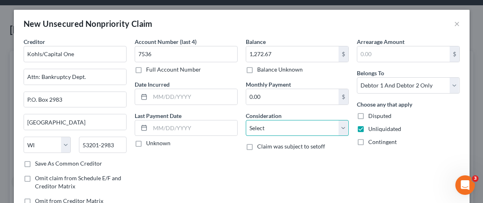
click at [343, 126] on select "Select Cable / Satellite Services Collection Agency Credit Card Debt Debt Couns…" at bounding box center [297, 128] width 103 height 16
click at [352, 156] on div "Balance 1,272.67 $ Balance Unknown Balance Undetermined 1,272.67 $ Balance Unkn…" at bounding box center [297, 124] width 111 height 174
click at [345, 133] on select "Select Cable / Satellite Services Collection Agency Credit Card Debt Debt Couns…" at bounding box center [297, 128] width 103 height 16
select select "2"
click at [246, 120] on select "Select Cable / Satellite Services Collection Agency Credit Card Debt Debt Couns…" at bounding box center [297, 128] width 103 height 16
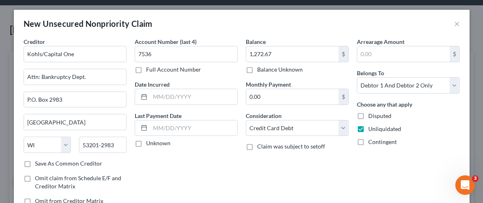
click at [339, 151] on div "Balance 1,272.67 $ Balance Unknown Balance Undetermined 1,272.67 $ Balance Unkn…" at bounding box center [297, 124] width 111 height 174
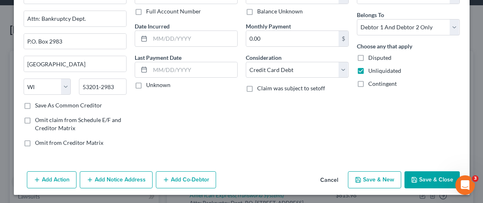
scroll to position [59, 0]
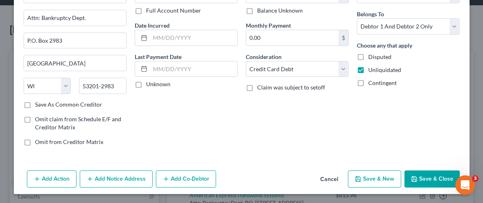
click at [433, 173] on button "Save & Close" at bounding box center [431, 178] width 55 height 17
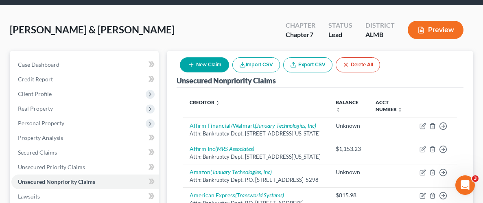
click at [287, 67] on link "Export CSV" at bounding box center [307, 64] width 49 height 15
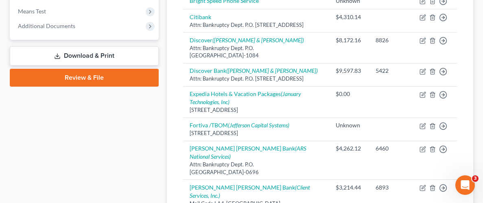
scroll to position [311, 0]
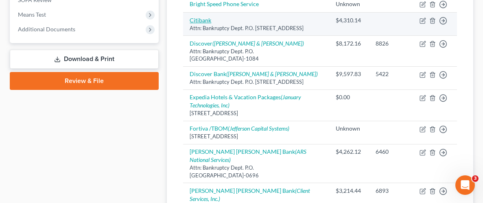
click at [203, 24] on link "Citibank" at bounding box center [200, 20] width 22 height 7
select select "43"
select select "2"
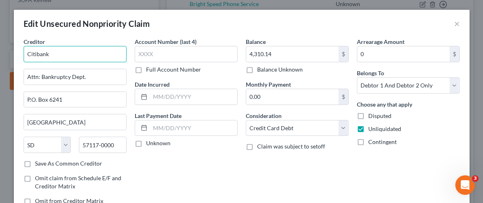
click at [95, 51] on input "Citibank" at bounding box center [75, 54] width 103 height 16
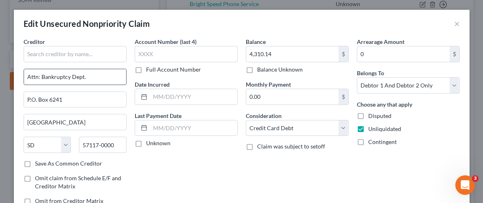
click at [93, 81] on input "Attn: Bankruptcy Dept." at bounding box center [75, 76] width 102 height 15
click at [89, 96] on input "P.O. Box 6241" at bounding box center [75, 99] width 102 height 15
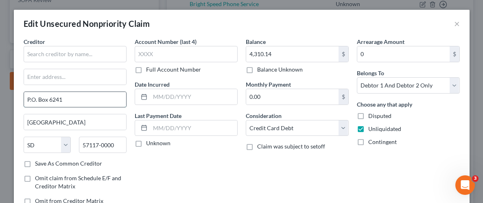
click at [89, 96] on input "P.O. Box 6241" at bounding box center [75, 99] width 102 height 15
click at [87, 122] on input "[GEOGRAPHIC_DATA]" at bounding box center [75, 121] width 102 height 15
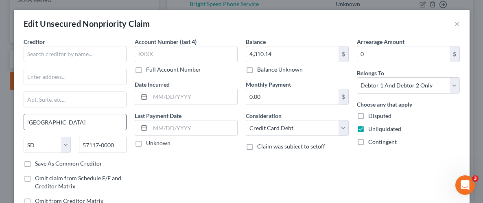
click at [87, 122] on input "[GEOGRAPHIC_DATA]" at bounding box center [75, 121] width 102 height 15
click at [86, 120] on input "[GEOGRAPHIC_DATA]" at bounding box center [75, 121] width 102 height 15
type input "S"
click at [103, 145] on input "57117-0000" at bounding box center [103, 145] width 48 height 16
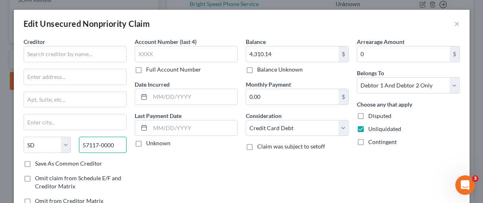
click at [103, 145] on input "57117-0000" at bounding box center [103, 145] width 48 height 16
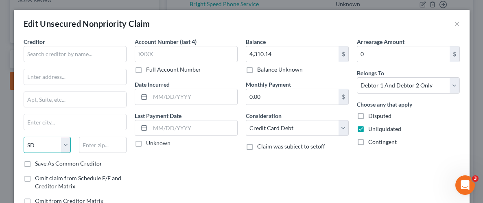
click at [62, 139] on select "State [US_STATE] AK AR AZ CA CO CT DE DC [GEOGRAPHIC_DATA] [GEOGRAPHIC_DATA] GU…" at bounding box center [48, 145] width 48 height 16
click at [24, 137] on select "State [US_STATE] AK AR AZ CA CO CT DE DC [GEOGRAPHIC_DATA] [GEOGRAPHIC_DATA] GU…" at bounding box center [48, 145] width 48 height 16
select select "23"
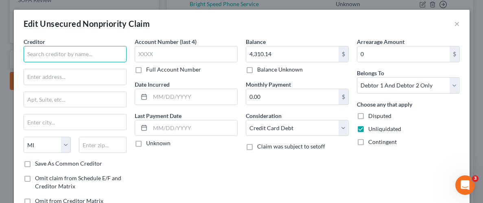
click at [59, 59] on input "text" at bounding box center [75, 54] width 103 height 16
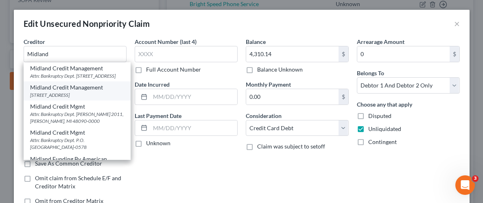
click at [50, 98] on div "[STREET_ADDRESS]" at bounding box center [77, 94] width 94 height 7
type input "Midland Credit Management"
type input "350 Camino Del La Reina"
type input "Suite 100"
type input "[GEOGRAPHIC_DATA]"
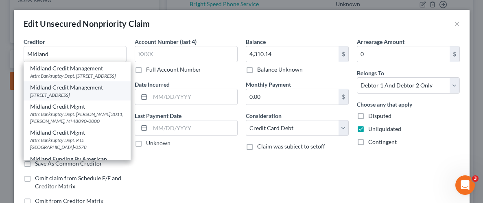
select select "4"
type input "92108"
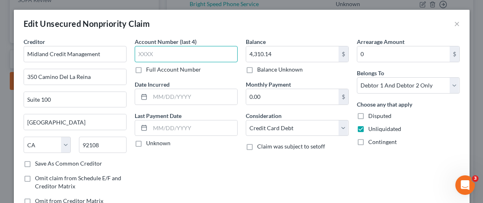
click at [205, 50] on input "text" at bounding box center [186, 54] width 103 height 16
type input "0422"
click at [357, 170] on div "Arrearage Amount 0 $ Belongs To * Select Debtor 1 Only Debtor 2 Only Debtor 1 A…" at bounding box center [408, 124] width 111 height 174
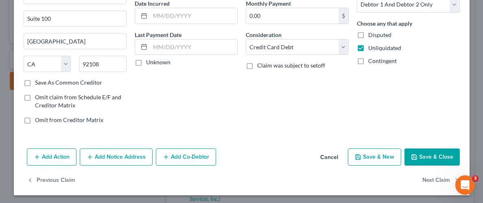
scroll to position [82, 0]
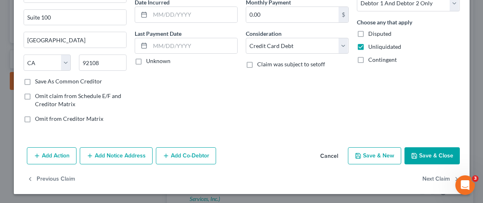
click at [419, 155] on button "Save & Close" at bounding box center [431, 155] width 55 height 17
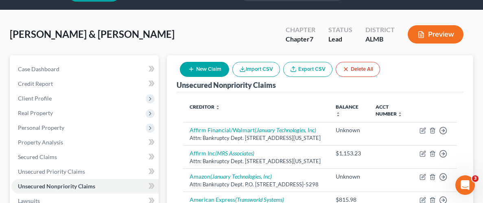
scroll to position [20, 0]
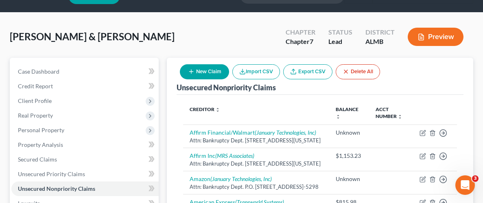
click at [209, 76] on button "New Claim" at bounding box center [204, 71] width 49 height 15
select select "2"
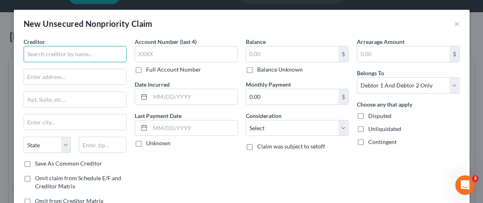
click at [81, 51] on input "text" at bounding box center [75, 54] width 103 height 16
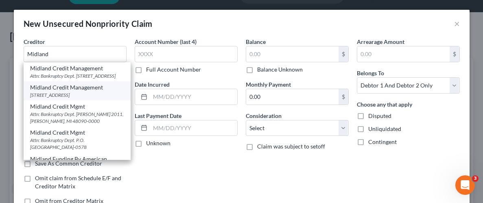
click at [61, 91] on div "Midland Credit Management" at bounding box center [77, 87] width 94 height 8
type input "Midland Credit Management"
type input "350 Camino Del La Reina"
type input "Suite 100"
type input "[GEOGRAPHIC_DATA]"
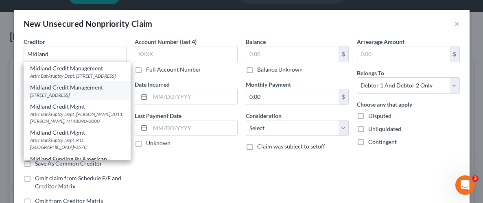
select select "4"
type input "92108"
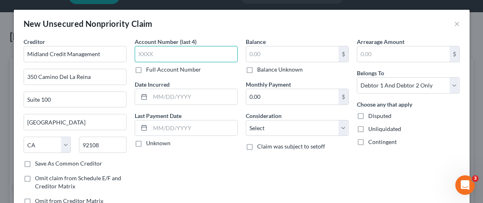
click at [175, 57] on input "text" at bounding box center [186, 54] width 103 height 16
click at [183, 53] on input "text" at bounding box center [186, 54] width 103 height 16
type input "0610"
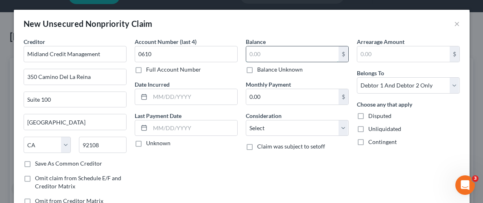
click at [281, 55] on input "text" at bounding box center [292, 53] width 92 height 15
type input "4,185.85"
click at [368, 127] on label "Unliquidated" at bounding box center [384, 129] width 33 height 8
click at [371, 127] on input "Unliquidated" at bounding box center [373, 127] width 5 height 5
checkbox input "true"
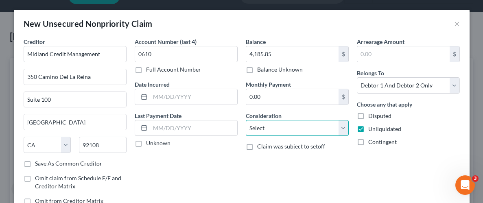
click at [345, 127] on select "Select Cable / Satellite Services Collection Agency Credit Card Debt Debt Couns…" at bounding box center [297, 128] width 103 height 16
select select "1"
click at [246, 120] on select "Select Cable / Satellite Services Collection Agency Credit Card Debt Debt Couns…" at bounding box center [297, 128] width 103 height 16
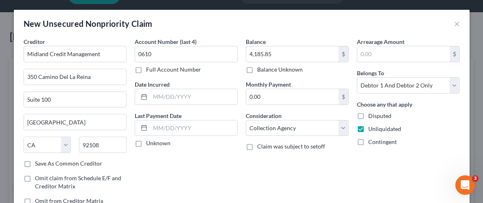
click at [381, 163] on div "Arrearage Amount $ Belongs To * Select Debtor 1 Only Debtor 2 Only Debtor 1 And…" at bounding box center [408, 124] width 111 height 174
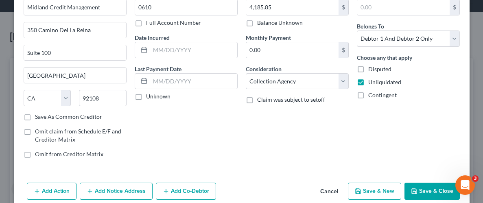
scroll to position [59, 0]
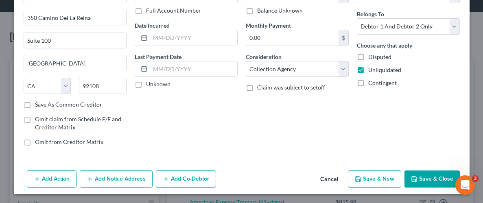
click at [429, 177] on button "Save & Close" at bounding box center [431, 178] width 55 height 17
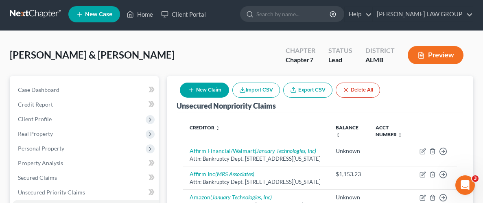
scroll to position [0, 0]
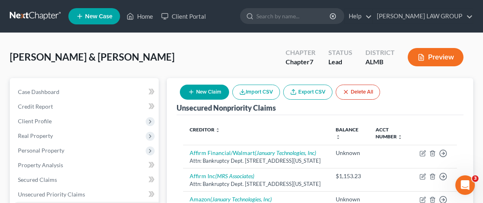
click at [212, 99] on button "New Claim" at bounding box center [204, 92] width 49 height 15
select select "2"
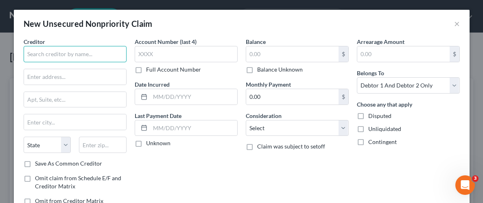
click at [69, 61] on input "text" at bounding box center [75, 54] width 103 height 16
click at [71, 56] on input "text" at bounding box center [75, 54] width 103 height 16
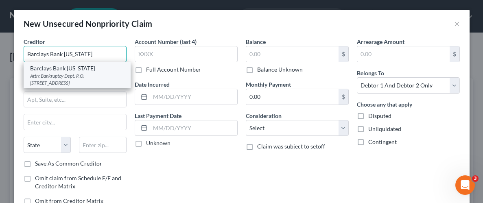
type input "Barclays Bank [US_STATE]"
click at [52, 77] on div "Attn: Bankruptcy Dept. P.O. [STREET_ADDRESS]" at bounding box center [77, 79] width 94 height 14
type input "Attn: Bankruptcy Dept."
type input "P.O. Box 8802"
type input "Wilmington"
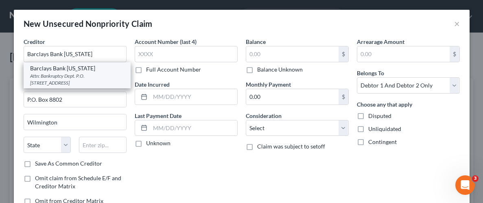
select select "7"
type input "19899"
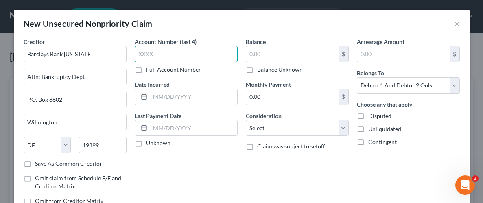
click at [196, 50] on input "text" at bounding box center [186, 54] width 103 height 16
type input "9362"
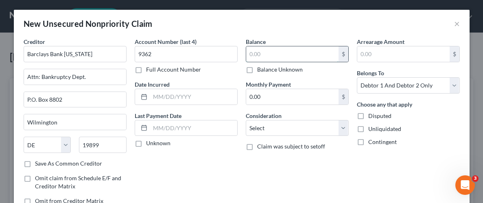
click at [303, 57] on input "text" at bounding box center [292, 53] width 92 height 15
type input "4,404.20"
click at [368, 130] on label "Unliquidated" at bounding box center [384, 129] width 33 height 8
click at [371, 130] on input "Unliquidated" at bounding box center [373, 127] width 5 height 5
checkbox input "true"
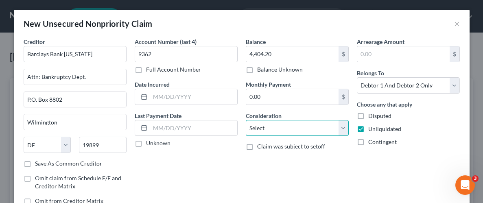
click at [346, 130] on select "Select Cable / Satellite Services Collection Agency Credit Card Debt Debt Couns…" at bounding box center [297, 128] width 103 height 16
select select "2"
click at [246, 120] on select "Select Cable / Satellite Services Collection Agency Credit Card Debt Debt Couns…" at bounding box center [297, 128] width 103 height 16
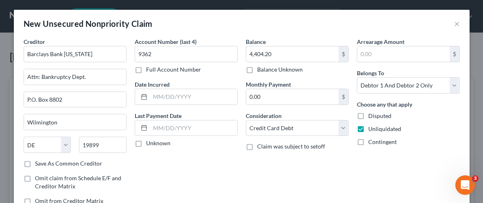
click at [201, 170] on div "Account Number (last 4) 9362 Full Account Number Date Incurred Last Payment Dat…" at bounding box center [186, 124] width 111 height 174
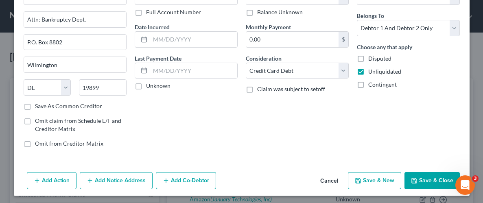
scroll to position [59, 0]
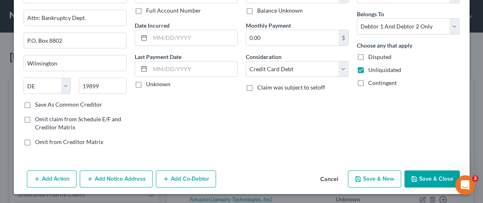
click at [124, 176] on button "Add Notice Address" at bounding box center [116, 178] width 73 height 17
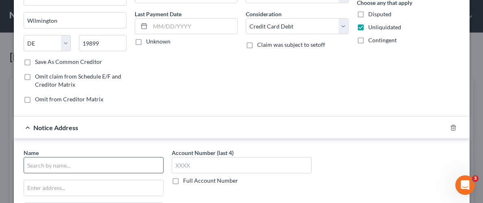
scroll to position [104, 0]
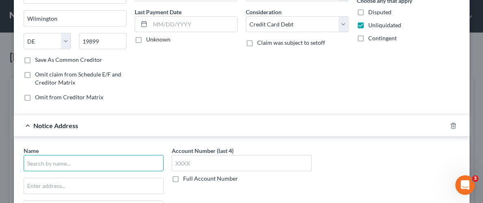
click at [91, 164] on input "text" at bounding box center [94, 163] width 140 height 16
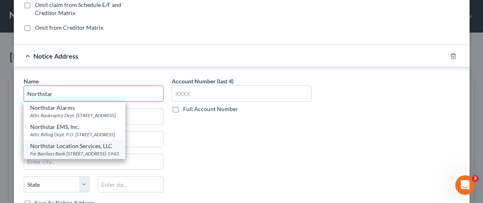
scroll to position [174, 0]
click at [91, 157] on div "For Barclays Bank [STREET_ADDRESS]-1943" at bounding box center [74, 153] width 89 height 7
type input "Northstar Location Services, LLC"
type input "For Barclays Bank"
type input "[STREET_ADDRESS]"
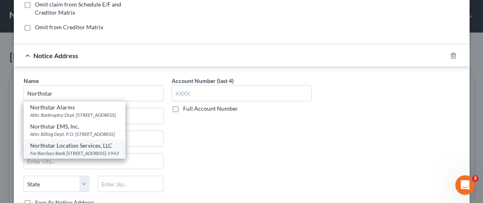
type input "Cheektowaga"
select select "35"
type input "14225-1943"
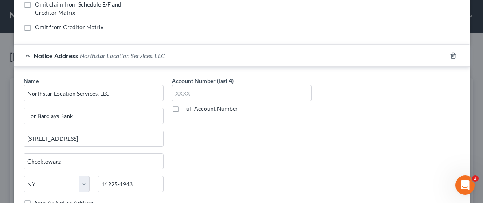
click at [209, 164] on div "Account Number (last 4) Full Account Number" at bounding box center [242, 144] width 148 height 137
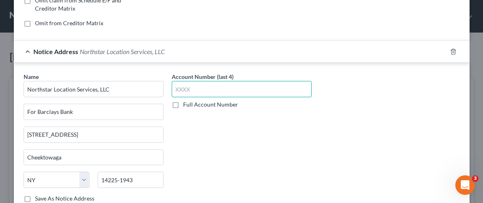
click at [211, 86] on input "text" at bounding box center [242, 89] width 140 height 16
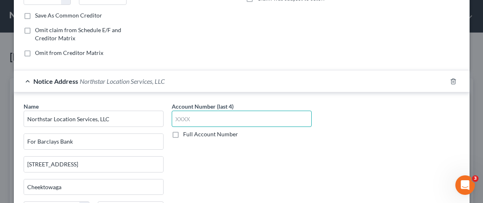
scroll to position [148, 0]
click at [226, 118] on input "text" at bounding box center [242, 118] width 140 height 16
type input "9362"
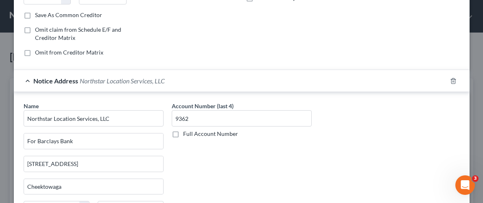
click at [285, 166] on div "Account Number (last 4) 9362 Full Account Number" at bounding box center [242, 170] width 148 height 137
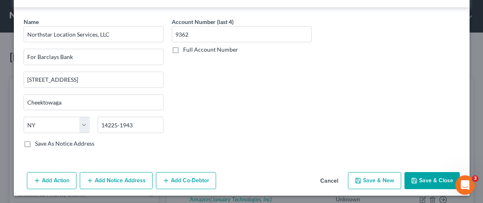
scroll to position [233, 0]
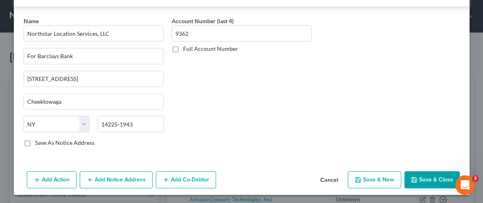
click at [439, 176] on button "Save & Close" at bounding box center [431, 179] width 55 height 17
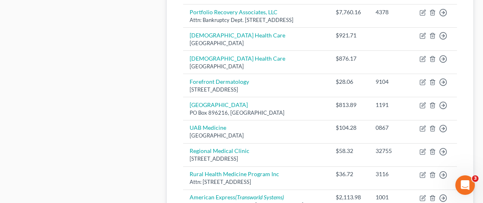
scroll to position [732, 0]
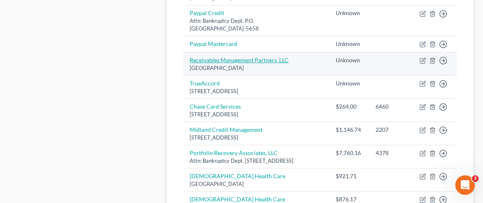
scroll to position [587, 0]
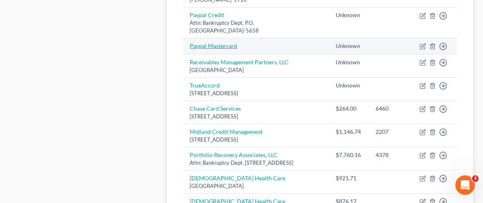
click at [223, 49] on link "Paypal Mastercard" at bounding box center [213, 45] width 48 height 7
select select "2"
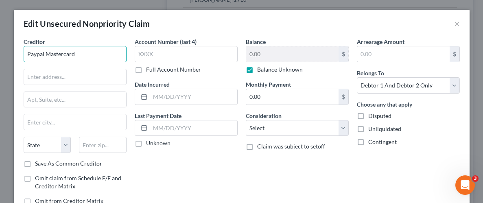
click at [89, 52] on input "Paypal Mastercard" at bounding box center [75, 54] width 103 height 16
type input "P"
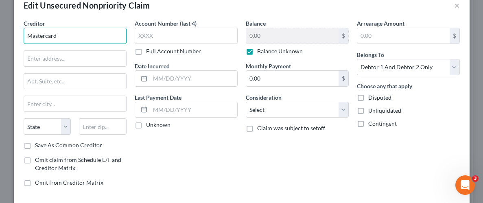
scroll to position [0, 0]
click at [109, 39] on input "Mastercard" at bounding box center [75, 36] width 103 height 16
click at [109, 37] on input "Mastercard" at bounding box center [75, 36] width 103 height 16
type input "O"
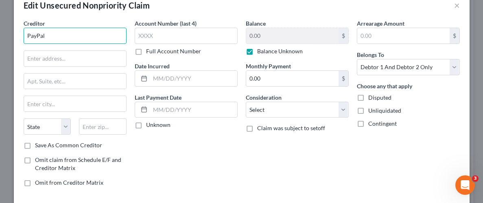
click at [85, 33] on input "PayPal" at bounding box center [75, 36] width 103 height 16
type input "PayPal"
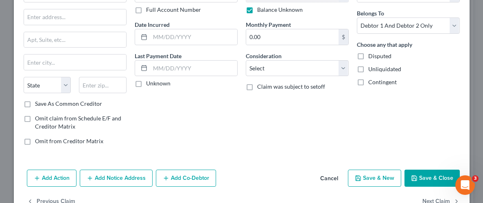
click at [176, 119] on div "Account Number (last 4) Full Account Number Date Incurred Last Payment Date Unk…" at bounding box center [186, 65] width 111 height 174
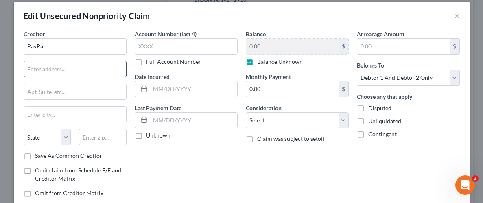
scroll to position [0, 0]
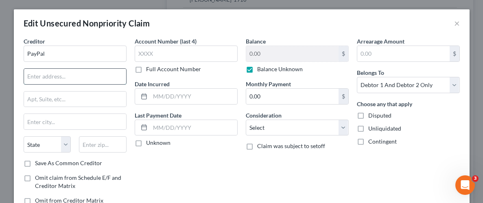
click at [59, 77] on input "text" at bounding box center [75, 76] width 102 height 15
paste input "PO Box 71718"
type input "PO Box 71718"
click at [68, 54] on input "PayPal" at bounding box center [75, 54] width 103 height 16
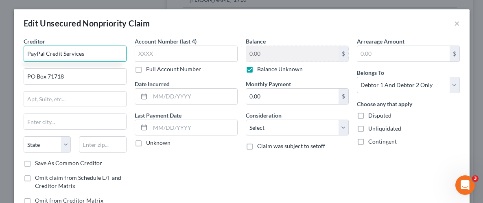
type input "PayPal Credit Services"
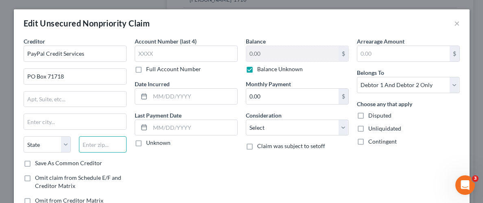
click at [91, 148] on input "text" at bounding box center [103, 144] width 48 height 16
paste input "19176-1718"
type input "19176-1718"
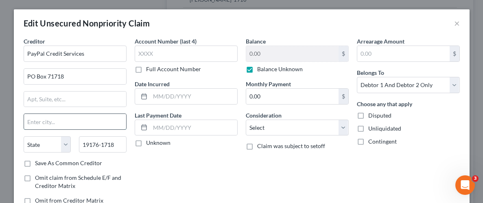
click at [81, 125] on input "text" at bounding box center [75, 121] width 102 height 15
click at [61, 122] on input "Phil" at bounding box center [75, 121] width 102 height 15
type input "[GEOGRAPHIC_DATA]"
select select "39"
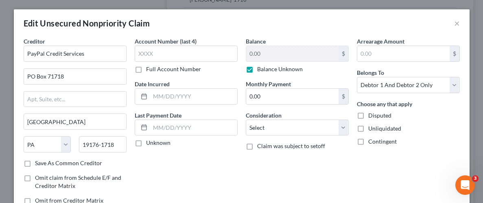
click at [168, 186] on div "Account Number (last 4) Full Account Number Date Incurred Last Payment Date Unk…" at bounding box center [186, 124] width 111 height 174
click at [200, 49] on input "text" at bounding box center [186, 54] width 103 height 16
type input "2"
type input "2891"
click at [257, 70] on label "Balance Unknown" at bounding box center [280, 69] width 46 height 8
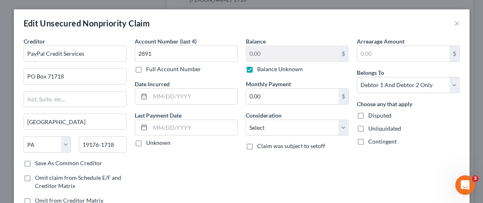
click at [260, 70] on input "Balance Unknown" at bounding box center [262, 67] width 5 height 5
checkbox input "false"
click at [276, 49] on input "0.00" at bounding box center [292, 53] width 92 height 15
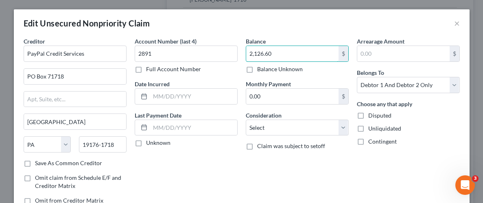
type input "2,126.60"
click at [368, 128] on label "Unliquidated" at bounding box center [384, 128] width 33 height 8
click at [371, 128] on input "Unliquidated" at bounding box center [373, 126] width 5 height 5
checkbox input "true"
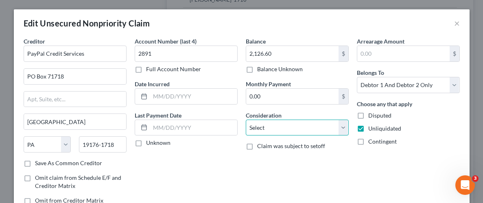
click at [346, 126] on select "Select Cable / Satellite Services Collection Agency Credit Card Debt Debt Couns…" at bounding box center [297, 128] width 103 height 16
click at [246, 120] on select "Select Cable / Satellite Services Collection Agency Credit Card Debt Debt Couns…" at bounding box center [297, 128] width 103 height 16
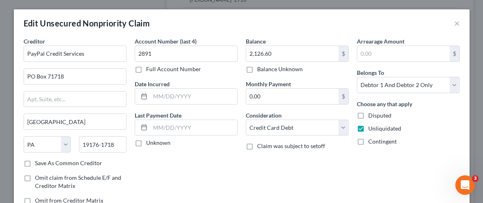
click at [370, 173] on div "Arrearage Amount $ Belongs To * Select Debtor 1 Only Debtor 2 Only Debtor 1 And…" at bounding box center [408, 124] width 111 height 174
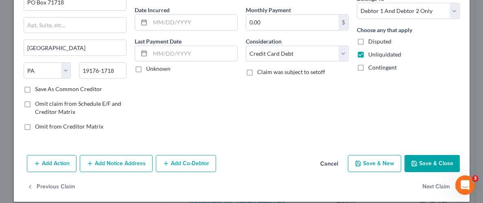
scroll to position [82, 0]
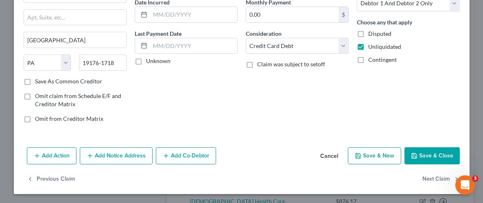
click at [426, 151] on button "Save & Close" at bounding box center [431, 155] width 55 height 17
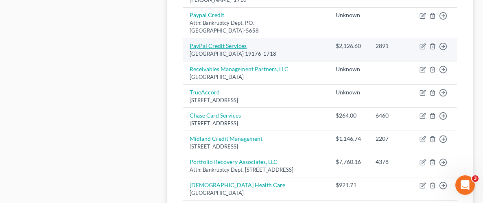
click at [225, 49] on link "PayPal Credit Services" at bounding box center [217, 45] width 57 height 7
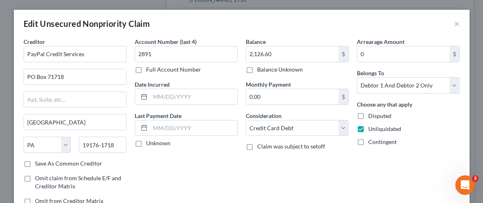
click at [195, 165] on div "Account Number (last 4) 2891 Full Account Number Date Incurred Last Payment Dat…" at bounding box center [186, 124] width 111 height 174
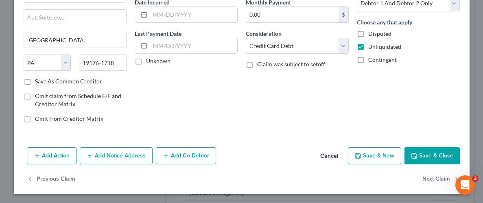
click at [124, 151] on button "Add Notice Address" at bounding box center [116, 155] width 73 height 17
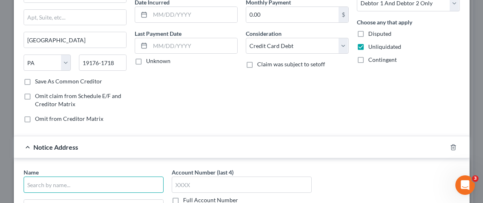
click at [90, 182] on input "text" at bounding box center [94, 184] width 140 height 16
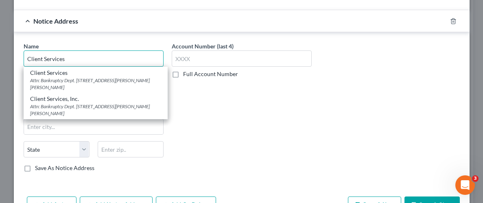
scroll to position [207, 0]
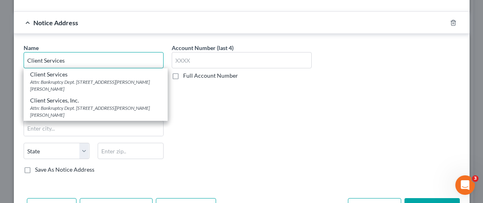
click at [86, 60] on input "Client Services" at bounding box center [94, 60] width 140 height 16
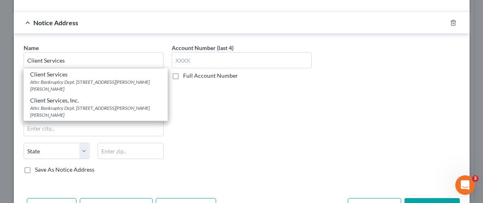
click at [186, 138] on div "Account Number (last 4) Full Account Number" at bounding box center [242, 112] width 148 height 137
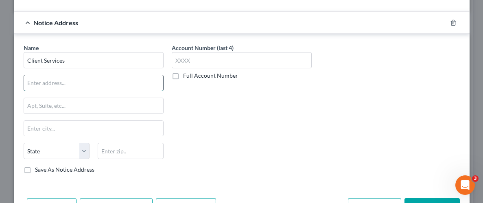
click at [81, 86] on input "text" at bounding box center [93, 82] width 139 height 15
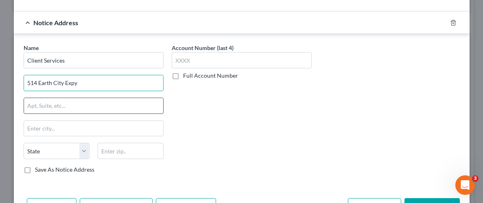
click at [70, 102] on input "text" at bounding box center [93, 105] width 139 height 15
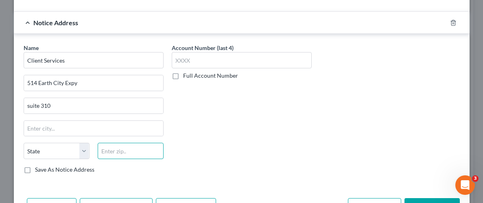
click at [116, 146] on input "text" at bounding box center [131, 151] width 66 height 16
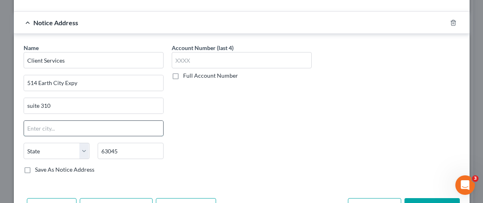
click at [68, 124] on input "text" at bounding box center [93, 128] width 139 height 15
click at [274, 129] on div "Account Number (last 4) Full Account Number" at bounding box center [242, 112] width 148 height 137
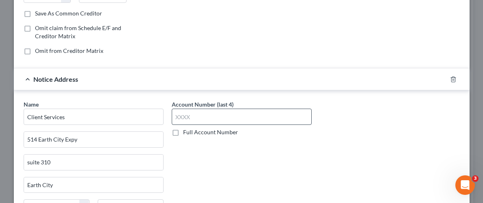
scroll to position [143, 0]
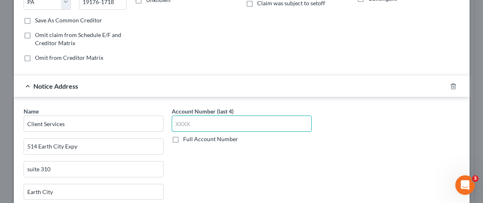
click at [194, 126] on input "text" at bounding box center [242, 123] width 140 height 16
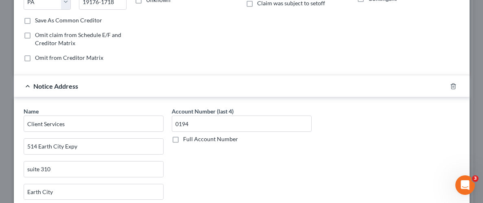
click at [250, 176] on div "Account Number (last 4) 0194 Full Account Number" at bounding box center [242, 175] width 148 height 137
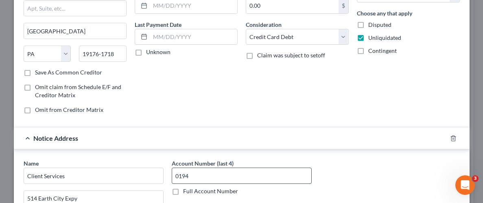
scroll to position [91, 0]
drag, startPoint x: 208, startPoint y: 174, endPoint x: 172, endPoint y: 176, distance: 36.2
click at [172, 176] on input "0194" at bounding box center [242, 175] width 140 height 16
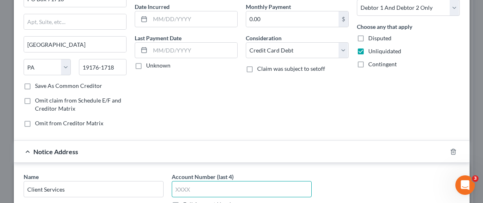
scroll to position [84, 0]
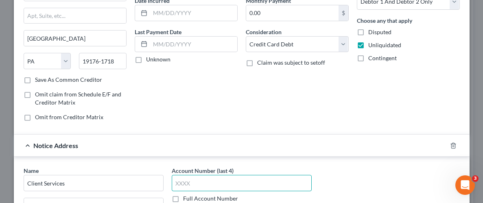
click at [201, 183] on input "text" at bounding box center [242, 183] width 140 height 16
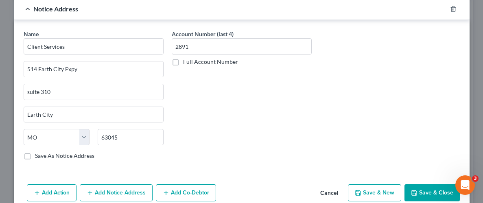
scroll to position [248, 0]
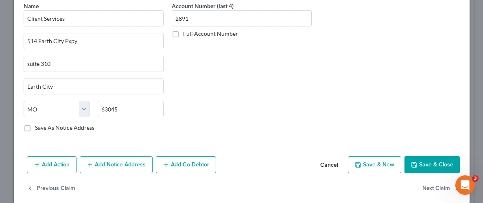
click at [438, 165] on button "Save & Close" at bounding box center [431, 164] width 55 height 17
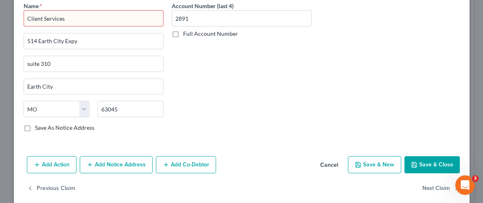
click at [81, 19] on input "Client Services" at bounding box center [94, 18] width 140 height 16
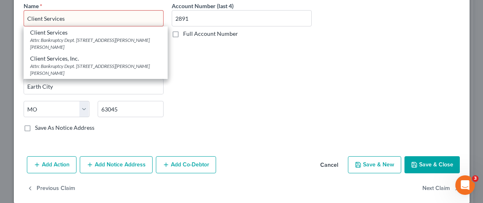
click at [63, 15] on input "Client Services" at bounding box center [94, 18] width 140 height 16
click at [75, 15] on input "Client Services" at bounding box center [94, 18] width 140 height 16
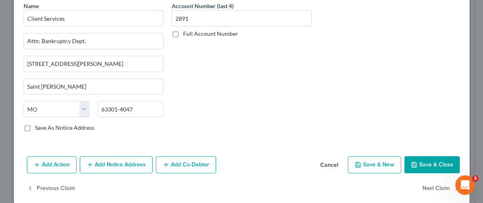
click at [438, 164] on button "Save & Close" at bounding box center [431, 164] width 55 height 17
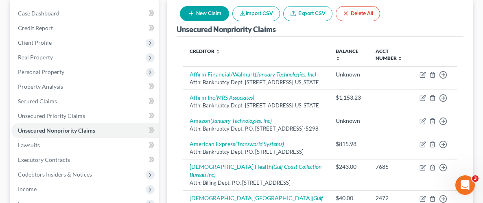
scroll to position [74, 0]
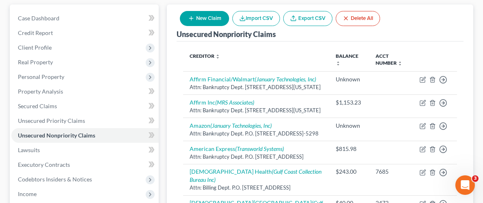
click at [434, 29] on div "Unsecured Nonpriority Claims New Claim Import CSV Export CSV Delete All" at bounding box center [319, 22] width 287 height 37
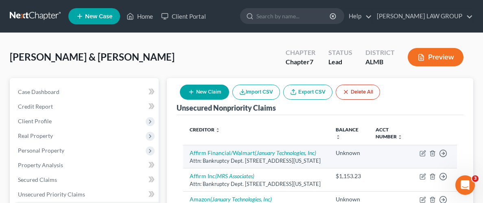
scroll to position [0, 0]
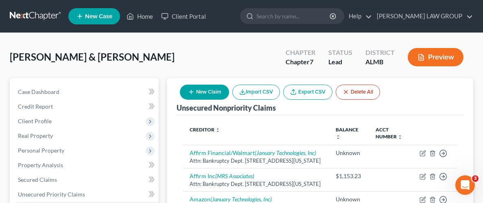
click at [203, 91] on button "New Claim" at bounding box center [204, 92] width 49 height 15
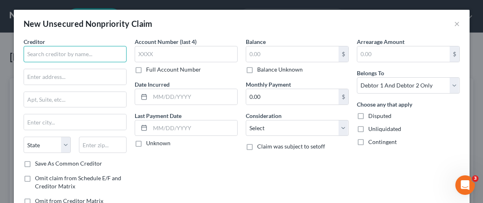
click at [114, 55] on input "text" at bounding box center [75, 54] width 103 height 16
click at [95, 54] on input "text" at bounding box center [75, 54] width 103 height 16
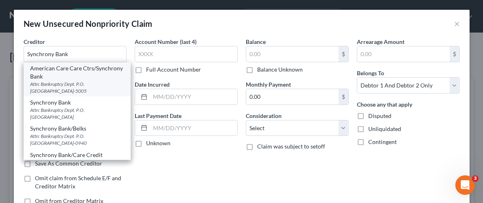
click at [85, 65] on div "American Care Care Ctrs/Synchrony Bank" at bounding box center [77, 72] width 94 height 16
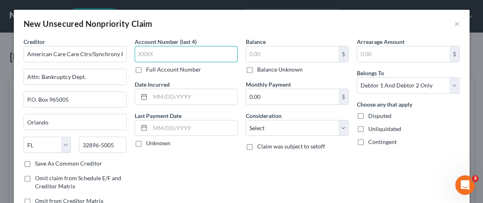
click at [214, 52] on input "text" at bounding box center [186, 54] width 103 height 16
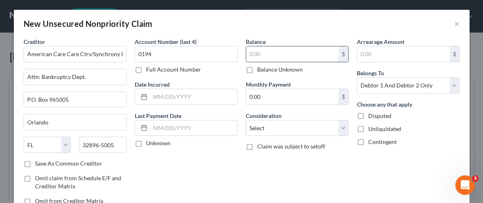
click at [318, 54] on input "text" at bounding box center [292, 53] width 92 height 15
click at [368, 129] on label "Unliquidated" at bounding box center [384, 129] width 33 height 8
click at [371, 129] on input "Unliquidated" at bounding box center [373, 127] width 5 height 5
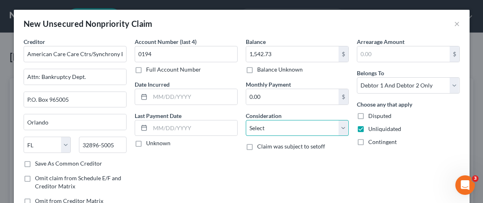
click at [344, 131] on select "Select Cable / Satellite Services Collection Agency Credit Card Debt Debt Couns…" at bounding box center [297, 128] width 103 height 16
click at [246, 120] on select "Select Cable / Satellite Services Collection Agency Credit Card Debt Debt Couns…" at bounding box center [297, 128] width 103 height 16
click at [339, 125] on select "Select Cable / Satellite Services Collection Agency Credit Card Debt Debt Couns…" at bounding box center [297, 128] width 103 height 16
click at [246, 120] on select "Select Cable / Satellite Services Collection Agency Credit Card Debt Debt Couns…" at bounding box center [297, 128] width 103 height 16
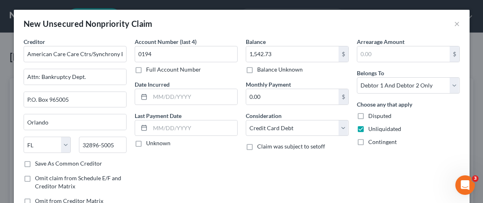
click at [209, 184] on div "Account Number (last 4) 0194 Full Account Number Date Incurred Last Payment Dat…" at bounding box center [186, 124] width 111 height 174
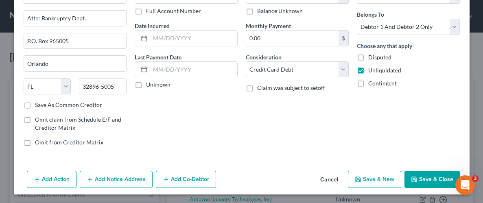
scroll to position [59, 0]
click at [115, 176] on button "Add Notice Address" at bounding box center [116, 178] width 73 height 17
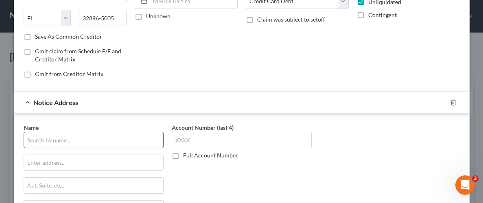
scroll to position [127, 0]
click at [99, 140] on input "text" at bounding box center [94, 139] width 140 height 16
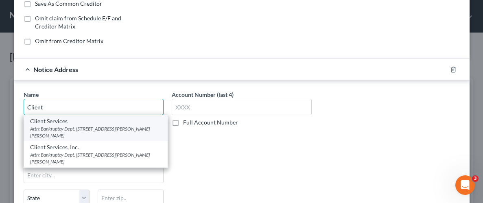
scroll to position [161, 0]
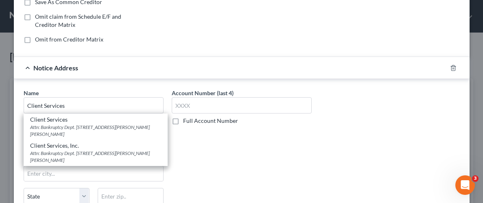
click at [222, 152] on div "Account Number (last 4) Full Account Number" at bounding box center [242, 157] width 148 height 137
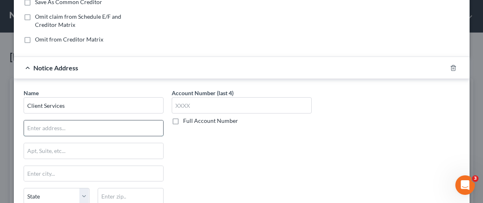
click at [115, 128] on input "text" at bounding box center [93, 127] width 139 height 15
click at [83, 150] on input "text" at bounding box center [93, 150] width 139 height 15
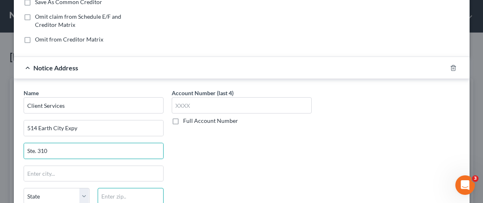
click at [116, 190] on input "text" at bounding box center [131, 196] width 66 height 16
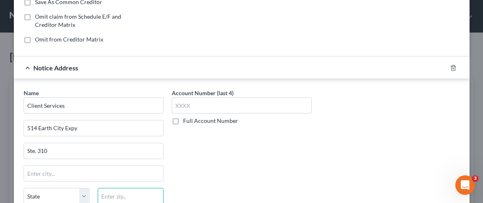
click at [130, 193] on input "text" at bounding box center [131, 196] width 66 height 16
click at [85, 176] on input "text" at bounding box center [93, 173] width 139 height 15
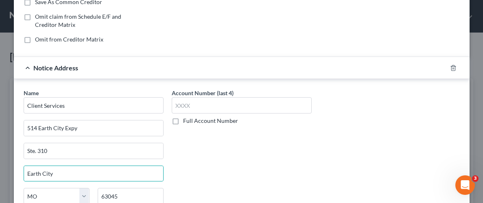
click at [292, 167] on div "Account Number (last 4) Full Account Number" at bounding box center [242, 157] width 148 height 137
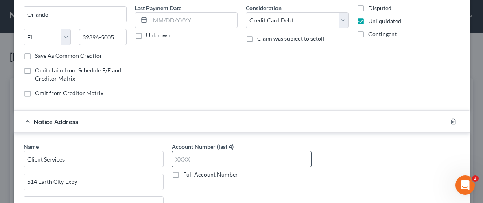
scroll to position [144, 0]
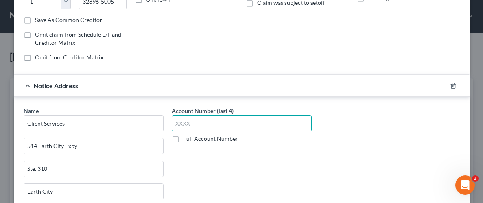
click at [246, 126] on input "text" at bounding box center [242, 123] width 140 height 16
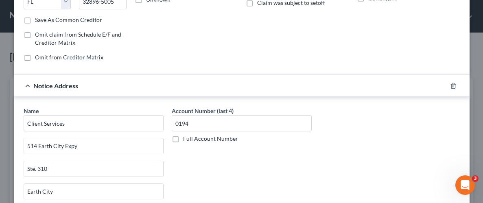
click at [367, 160] on div "Name * Client Services 514 Earth City Expy Ste. 310 Earth City State [US_STATE]…" at bounding box center [242, 175] width 444 height 137
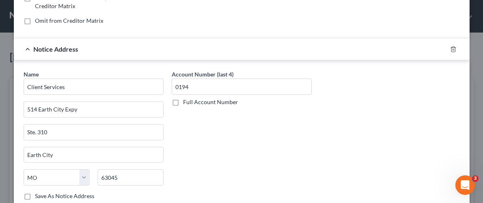
scroll to position [233, 0]
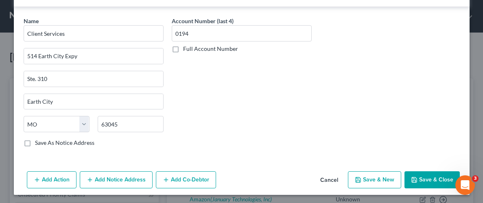
click at [433, 173] on button "Save & Close" at bounding box center [431, 179] width 55 height 17
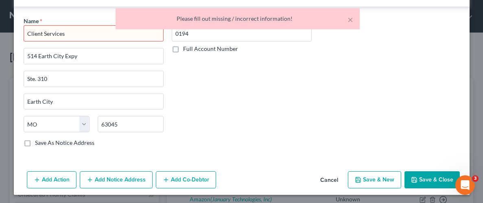
click at [87, 31] on div "× Please fill out missing / incorrect information!" at bounding box center [237, 20] width 483 height 25
click at [98, 35] on input "Client Services" at bounding box center [94, 33] width 140 height 16
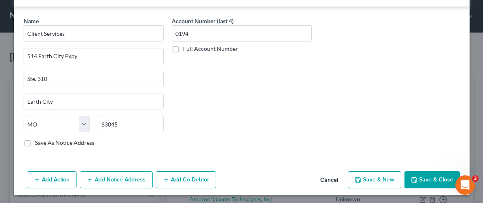
click at [214, 98] on div "Account Number (last 4) 0194 Full Account Number" at bounding box center [242, 85] width 148 height 137
click at [426, 177] on button "Save & Close" at bounding box center [431, 179] width 55 height 17
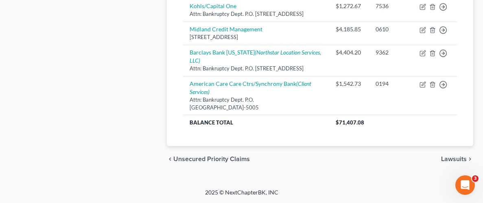
scroll to position [996, 0]
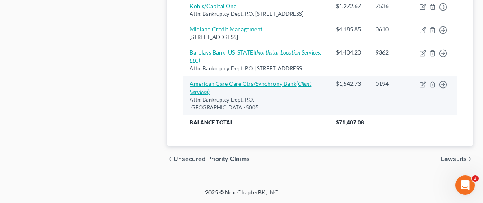
click at [225, 95] on link "American Care Care Ctrs/Synchrony Bank (Client Services)" at bounding box center [250, 87] width 122 height 15
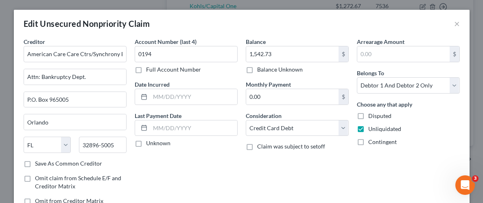
click at [69, 63] on div "Creditor * American Care Care Ctrs/Synchrony Bank Attn: Bankruptcy Dept. P.O. B…" at bounding box center [75, 98] width 103 height 122
click at [66, 59] on input "American Care Care Ctrs/Synchrony Bank" at bounding box center [75, 54] width 103 height 16
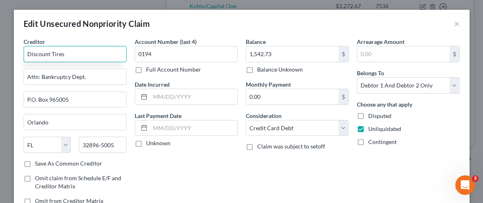
click at [85, 60] on input "Discount Tires" at bounding box center [75, 54] width 103 height 16
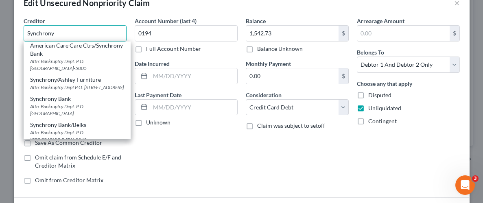
scroll to position [0, 0]
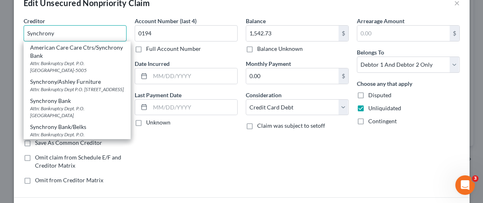
click at [78, 37] on input "Synchrony" at bounding box center [75, 33] width 103 height 16
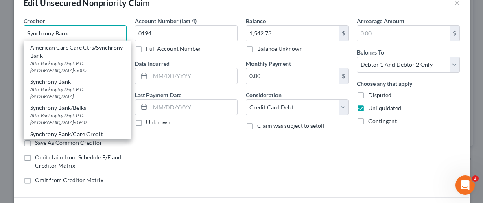
click at [81, 34] on input "Synchrony Bank" at bounding box center [75, 33] width 103 height 16
click at [142, 146] on div "Account Number (last 4) 0194 Full Account Number Date Incurred Last Payment Dat…" at bounding box center [186, 104] width 111 height 174
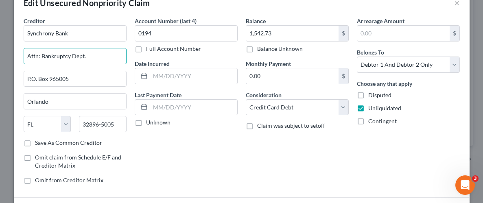
drag, startPoint x: 89, startPoint y: 55, endPoint x: 20, endPoint y: 58, distance: 68.8
click at [20, 58] on div "Creditor * Synchrony Bank Attn: Bankruptcy Dept. P.O. Box 965005 [GEOGRAPHIC_DA…" at bounding box center [75, 104] width 111 height 174
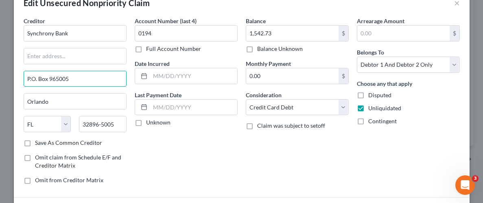
drag, startPoint x: 81, startPoint y: 78, endPoint x: 22, endPoint y: 81, distance: 58.7
click at [22, 83] on div "Creditor * Synchrony Bank P.O. Box 965005 [GEOGRAPHIC_DATA] [US_STATE] AK AR AZ…" at bounding box center [75, 104] width 111 height 174
click at [74, 104] on input "Orlando" at bounding box center [75, 101] width 102 height 15
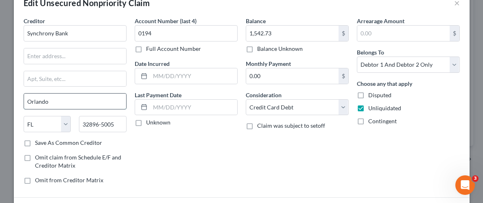
click at [74, 104] on input "Orlando" at bounding box center [75, 101] width 102 height 15
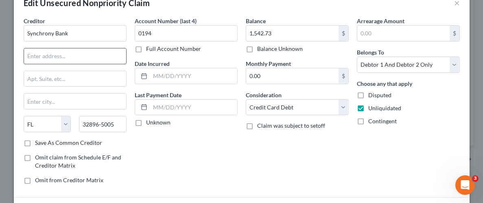
click at [49, 56] on input "text" at bounding box center [75, 55] width 102 height 15
click at [114, 126] on input "32896-5005" at bounding box center [103, 124] width 48 height 16
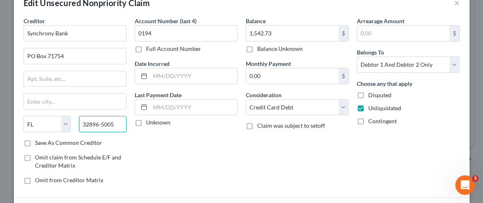
click at [114, 126] on input "32896-5005" at bounding box center [103, 124] width 48 height 16
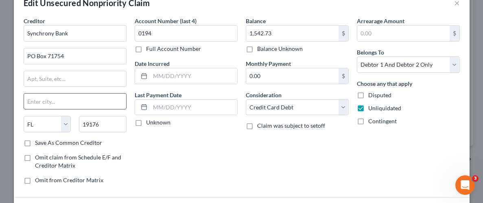
click at [85, 106] on input "text" at bounding box center [75, 101] width 102 height 15
click at [79, 106] on input "text" at bounding box center [75, 101] width 102 height 15
click at [208, 164] on div "Account Number (last 4) 0194 Full Account Number Date Incurred Last Payment Dat…" at bounding box center [186, 104] width 111 height 174
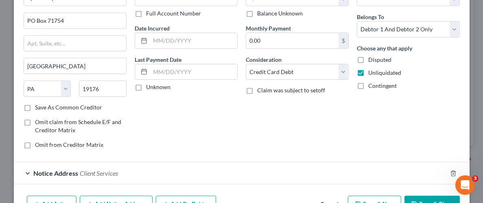
scroll to position [105, 0]
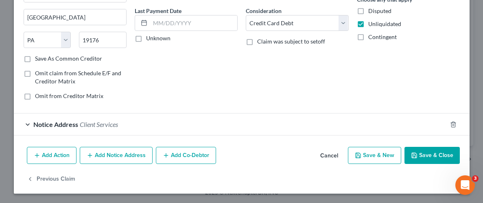
click at [440, 148] on button "Save & Close" at bounding box center [431, 155] width 55 height 17
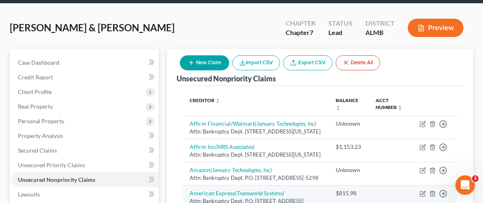
scroll to position [0, 0]
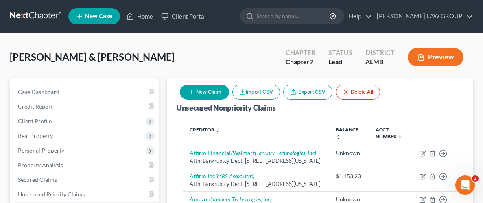
click at [218, 96] on button "New Claim" at bounding box center [204, 92] width 49 height 15
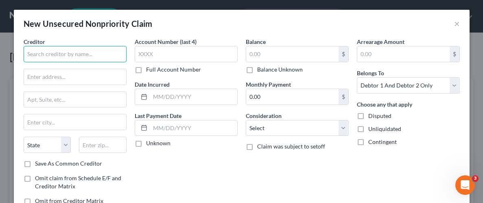
click at [74, 54] on input "text" at bounding box center [75, 54] width 103 height 16
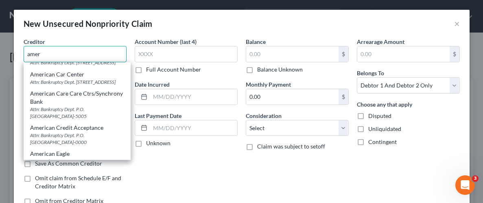
scroll to position [555, 0]
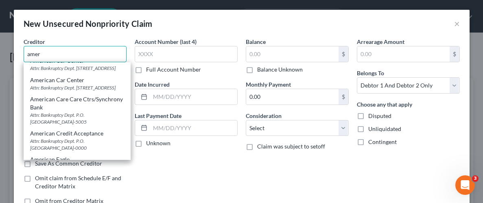
click at [67, 57] on input "amer" at bounding box center [75, 54] width 103 height 16
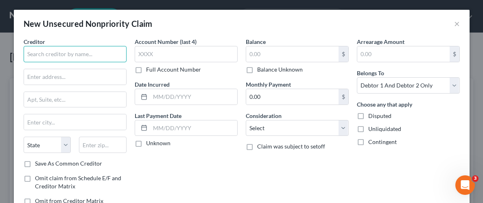
scroll to position [0, 0]
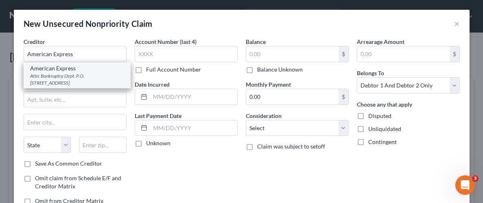
click at [68, 75] on div "Attn: Bankruptcy Dept. P.O. [STREET_ADDRESS]" at bounding box center [77, 79] width 94 height 14
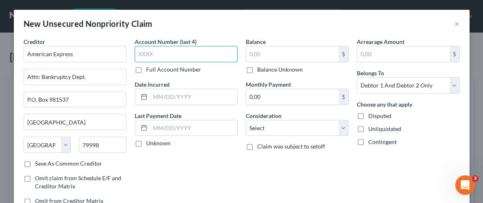
click at [187, 50] on input "text" at bounding box center [186, 54] width 103 height 16
click at [455, 22] on button "×" at bounding box center [457, 24] width 6 height 10
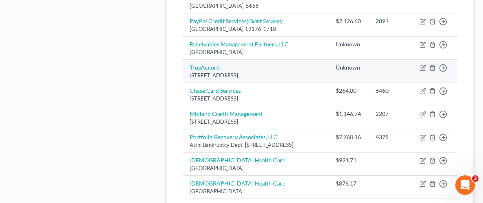
scroll to position [611, 0]
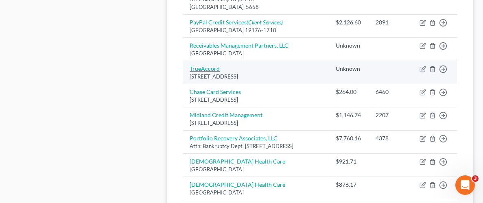
click at [207, 72] on link "TrueAccord" at bounding box center [204, 68] width 30 height 7
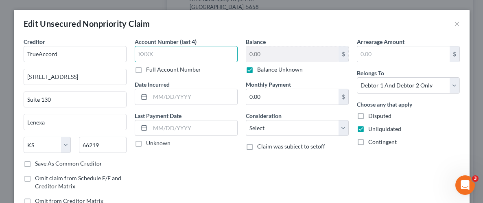
click at [177, 59] on input "text" at bounding box center [186, 54] width 103 height 16
click at [257, 70] on label "Balance Unknown" at bounding box center [280, 69] width 46 height 8
click at [260, 70] on input "Balance Unknown" at bounding box center [262, 67] width 5 height 5
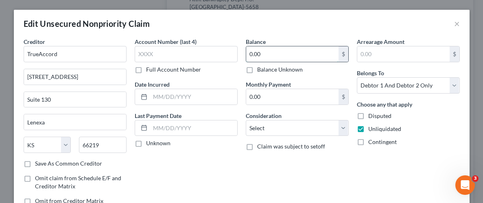
click at [268, 55] on input "0.00" at bounding box center [292, 53] width 92 height 15
click at [343, 130] on select "Select Cable / Satellite Services Collection Agency Credit Card Debt Debt Couns…" at bounding box center [297, 128] width 103 height 16
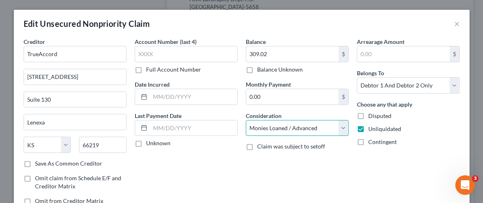
click at [246, 120] on select "Select Cable / Satellite Services Collection Agency Credit Card Debt Debt Couns…" at bounding box center [297, 128] width 103 height 16
click at [224, 168] on div "Account Number (last 4) Full Account Number Date Incurred Last Payment Date Unk…" at bounding box center [186, 124] width 111 height 174
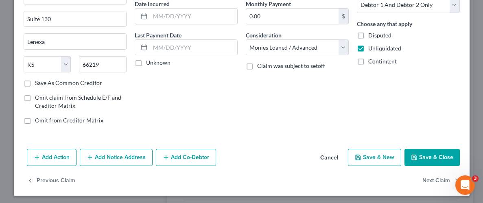
scroll to position [82, 0]
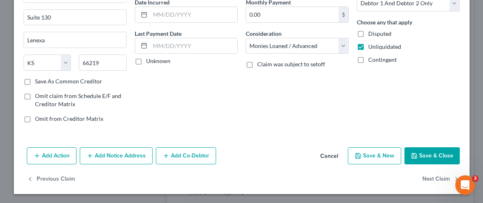
click at [423, 151] on button "Save & Close" at bounding box center [431, 155] width 55 height 17
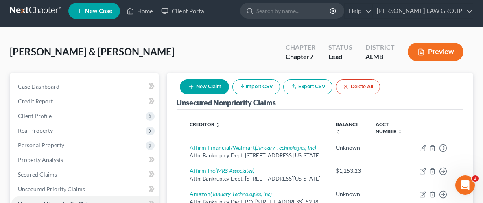
scroll to position [0, 0]
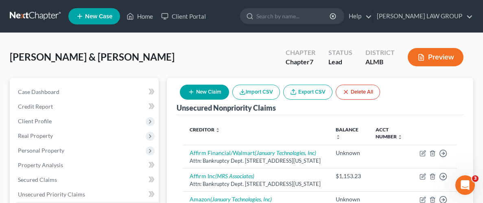
click at [208, 92] on button "New Claim" at bounding box center [204, 92] width 49 height 15
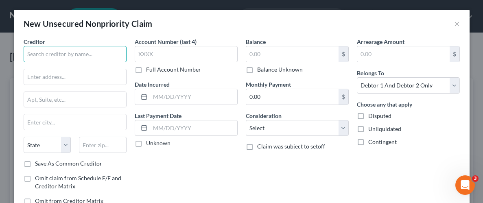
click at [93, 56] on input "text" at bounding box center [75, 54] width 103 height 16
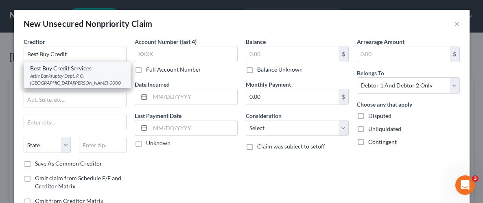
click at [76, 72] on div "Attn: Bankruptcy Dept. P.O. [GEOGRAPHIC_DATA][PERSON_NAME]-0000" at bounding box center [77, 79] width 94 height 14
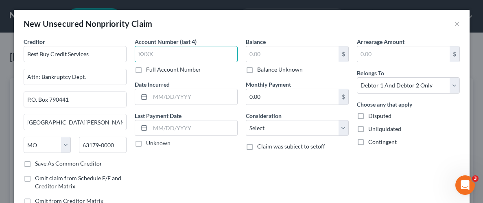
click at [218, 57] on input "text" at bounding box center [186, 54] width 103 height 16
click at [200, 48] on input "text" at bounding box center [186, 54] width 103 height 16
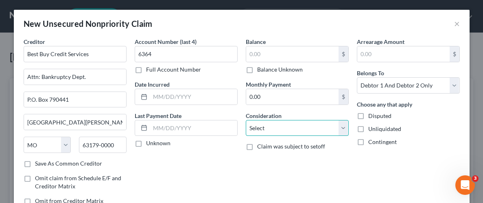
click at [346, 127] on select "Select Cable / Satellite Services Collection Agency Credit Card Debt Debt Couns…" at bounding box center [297, 128] width 103 height 16
click at [246, 120] on select "Select Cable / Satellite Services Collection Agency Credit Card Debt Debt Couns…" at bounding box center [297, 128] width 103 height 16
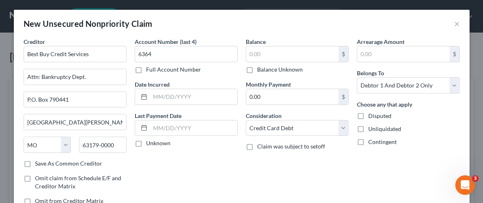
click at [368, 127] on label "Unliquidated" at bounding box center [384, 129] width 33 height 8
click at [371, 127] on input "Unliquidated" at bounding box center [373, 127] width 5 height 5
click at [340, 159] on div "Balance $ Balance Unknown Balance Undetermined $ Balance Unknown Monthly Paymen…" at bounding box center [297, 124] width 111 height 174
click at [285, 54] on input "text" at bounding box center [292, 53] width 92 height 15
click at [333, 176] on div "Balance 4,297.56 $ Balance Unknown Balance Undetermined 4,297.56 $ Balance Unkn…" at bounding box center [297, 124] width 111 height 174
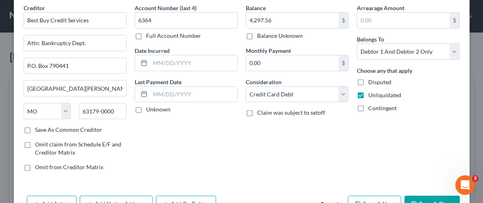
scroll to position [59, 0]
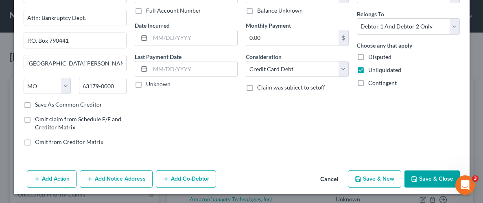
click at [434, 179] on button "Save & Close" at bounding box center [431, 178] width 55 height 17
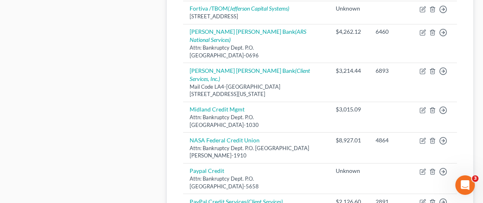
scroll to position [430, 0]
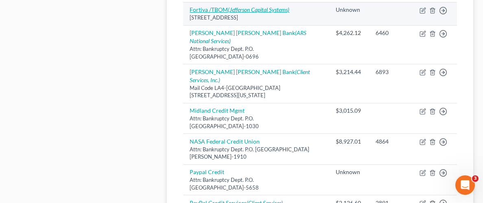
click at [279, 13] on icon "(Jefferson Capital Systems)" at bounding box center [258, 9] width 61 height 7
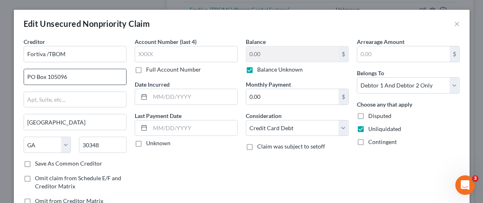
click at [69, 77] on input "PO Box 105096" at bounding box center [75, 76] width 102 height 15
click at [126, 170] on div "Creditor * Fortiva /TBOM PO Box 105374 [GEOGRAPHIC_DATA] [US_STATE][GEOGRAPHIC_…" at bounding box center [75, 124] width 111 height 174
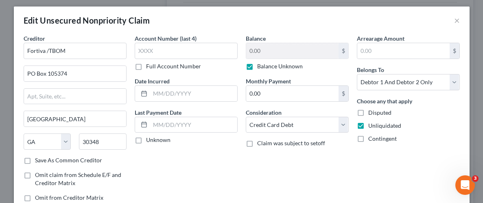
scroll to position [4, 0]
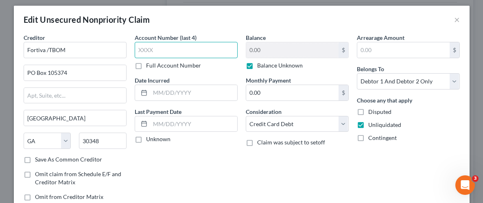
click at [200, 50] on input "text" at bounding box center [186, 50] width 103 height 16
click at [257, 65] on label "Balance Unknown" at bounding box center [280, 65] width 46 height 8
click at [260, 65] on input "Balance Unknown" at bounding box center [262, 63] width 5 height 5
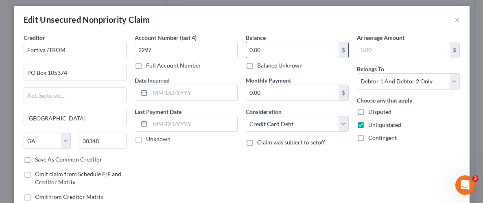
click at [265, 51] on input "0.00" at bounding box center [292, 49] width 92 height 15
click at [335, 176] on div "Balance 1,844.91 $ Balance Unknown Balance Undetermined 1,844.91 $ Balance Unkn…" at bounding box center [297, 120] width 111 height 174
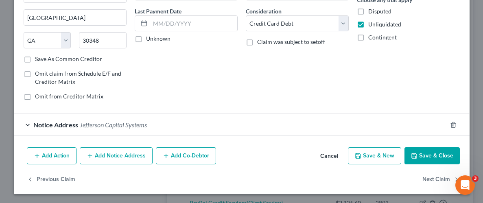
scroll to position [105, 0]
click at [429, 156] on button "Save & Close" at bounding box center [431, 155] width 55 height 17
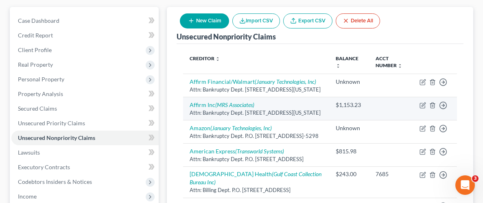
scroll to position [78, 0]
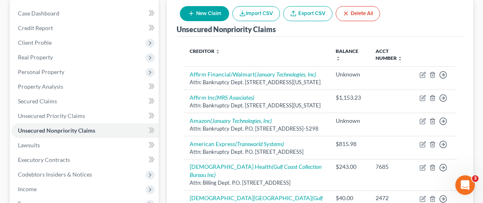
click at [200, 13] on button "New Claim" at bounding box center [204, 13] width 49 height 15
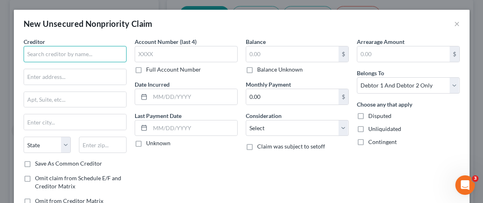
click at [103, 55] on input "text" at bounding box center [75, 54] width 103 height 16
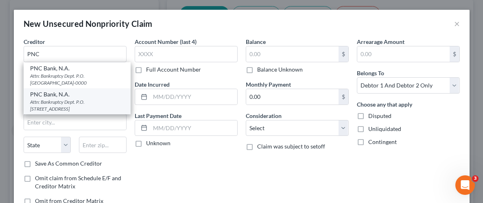
click at [72, 96] on div "PNC Bank, N.A." at bounding box center [77, 94] width 94 height 8
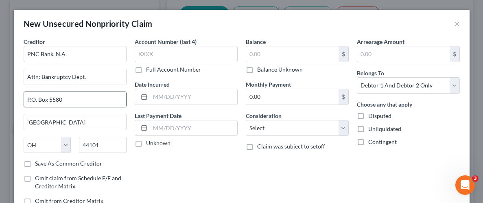
click at [59, 100] on input "P.O. Box 5580" at bounding box center [75, 99] width 102 height 15
click at [160, 170] on div "Account Number (last 4) Full Account Number Date Incurred Last Payment Date Unk…" at bounding box center [186, 124] width 111 height 174
click at [165, 59] on input "text" at bounding box center [186, 54] width 103 height 16
click at [266, 49] on input "text" at bounding box center [292, 53] width 92 height 15
click at [368, 129] on label "Unliquidated" at bounding box center [384, 129] width 33 height 8
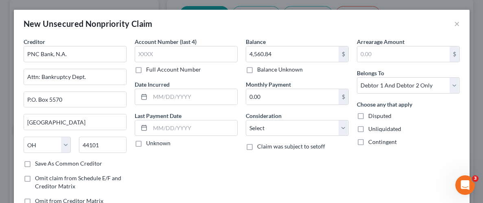
click at [371, 129] on input "Unliquidated" at bounding box center [373, 127] width 5 height 5
click at [330, 126] on select "Select Cable / Satellite Services Collection Agency Credit Card Debt Debt Couns…" at bounding box center [297, 128] width 103 height 16
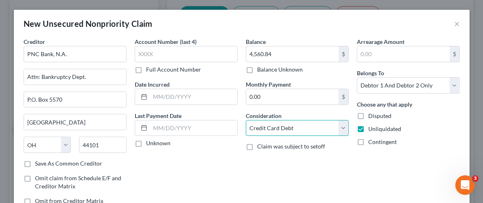
click at [246, 120] on select "Select Cable / Satellite Services Collection Agency Credit Card Debt Debt Couns…" at bounding box center [297, 128] width 103 height 16
click at [349, 166] on div "Balance 4,560.84 $ Balance Unknown Balance Undetermined 4,560.84 $ Balance Unkn…" at bounding box center [297, 124] width 111 height 174
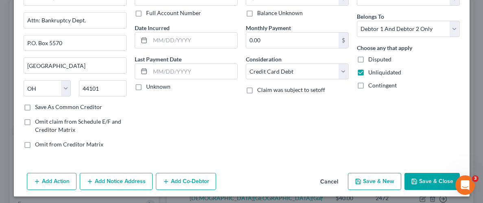
scroll to position [59, 0]
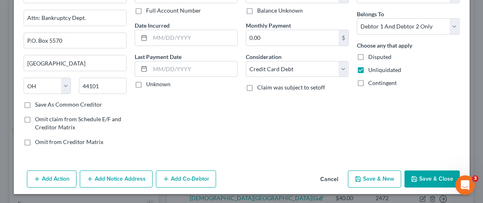
click at [427, 178] on button "Save & Close" at bounding box center [431, 178] width 55 height 17
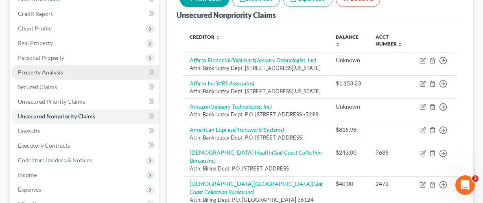
scroll to position [82, 0]
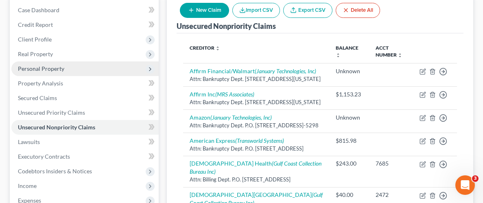
click at [25, 70] on span "Personal Property" at bounding box center [41, 68] width 46 height 7
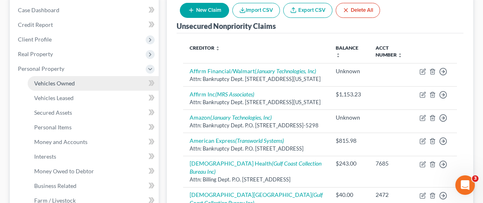
click at [60, 84] on span "Vehicles Owned" at bounding box center [54, 83] width 41 height 7
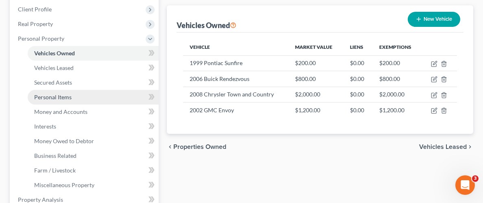
scroll to position [113, 0]
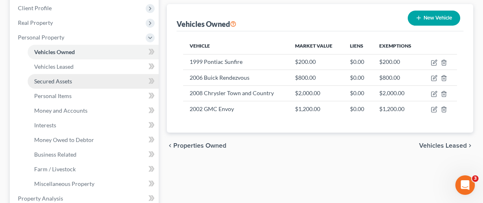
click at [65, 80] on span "Secured Assets" at bounding box center [53, 81] width 38 height 7
